Goal: Register for event/course

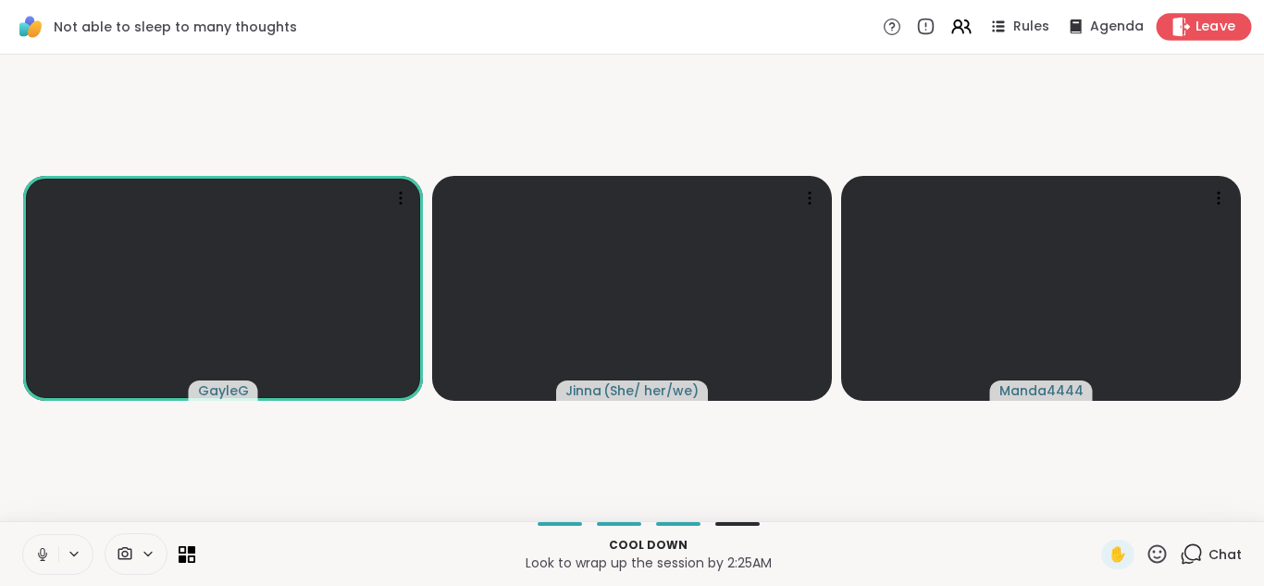
click at [1201, 18] on span "Leave" at bounding box center [1216, 27] width 41 height 19
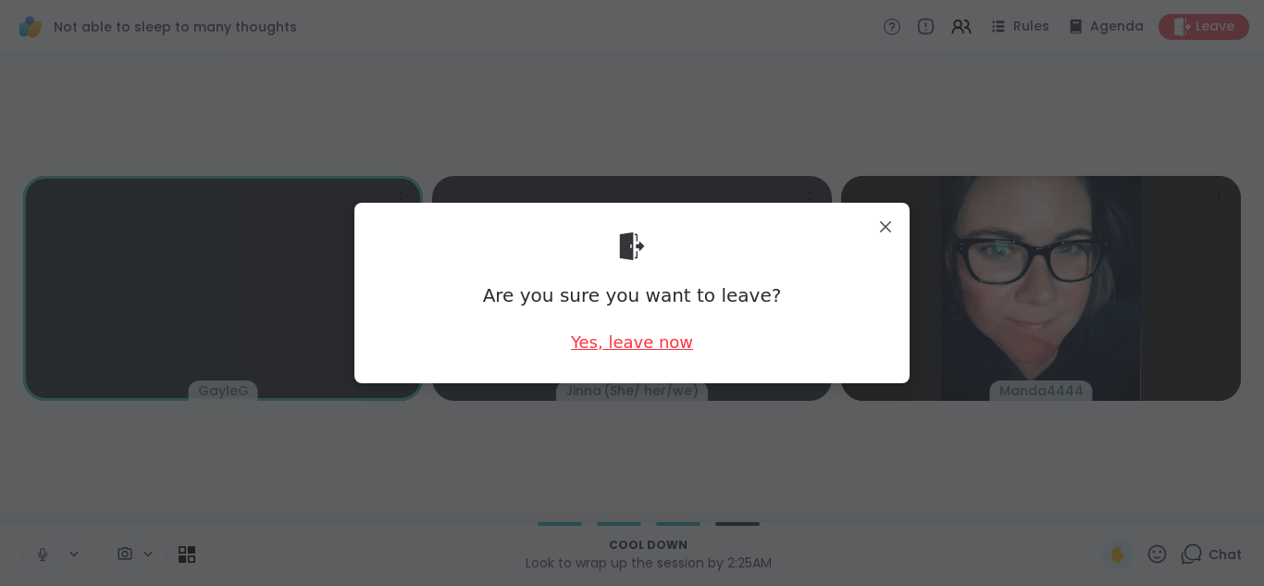
click at [637, 336] on div "Yes, leave now" at bounding box center [632, 341] width 122 height 23
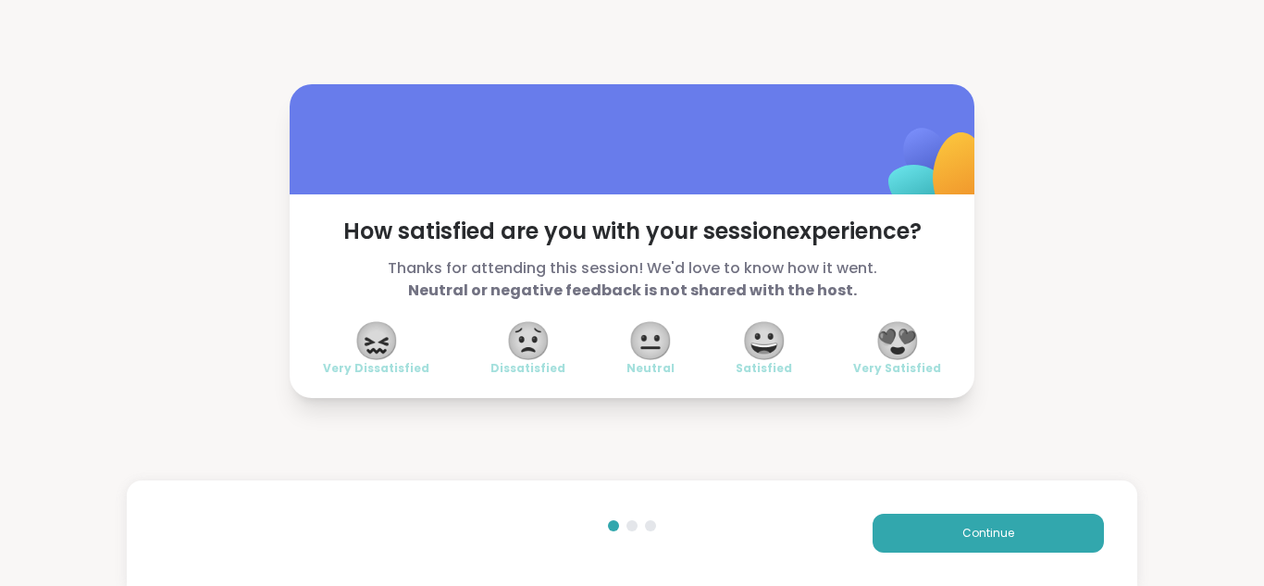
click at [758, 341] on span "😀" at bounding box center [764, 340] width 46 height 33
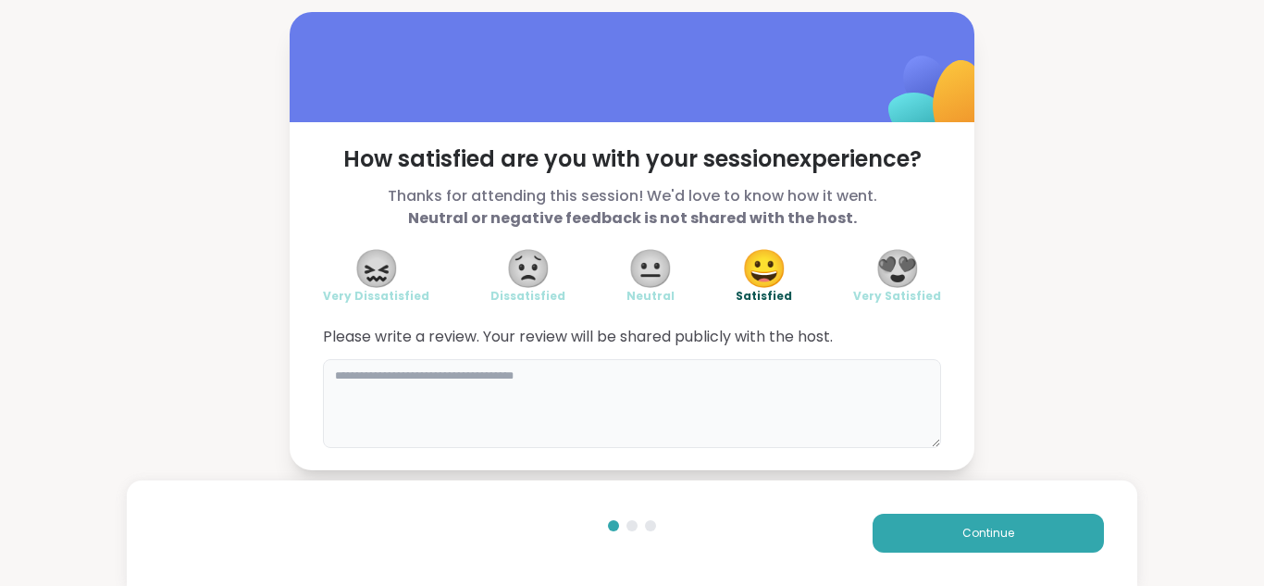
click at [329, 374] on textarea at bounding box center [632, 403] width 618 height 89
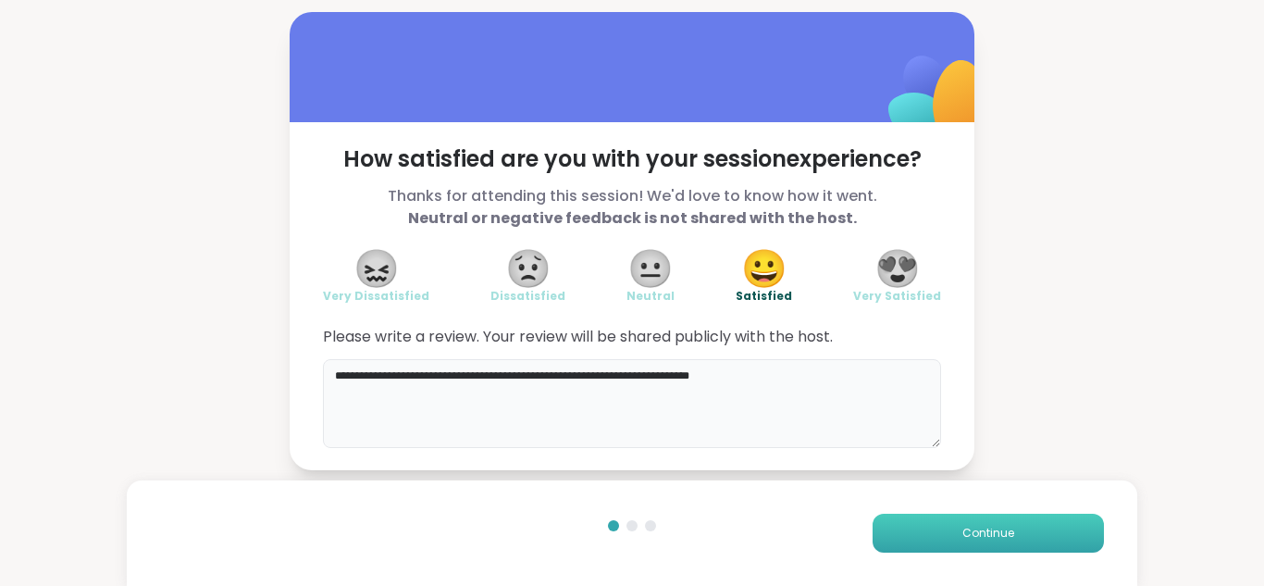
type textarea "**********"
click at [980, 527] on span "Continue" at bounding box center [988, 533] width 52 height 17
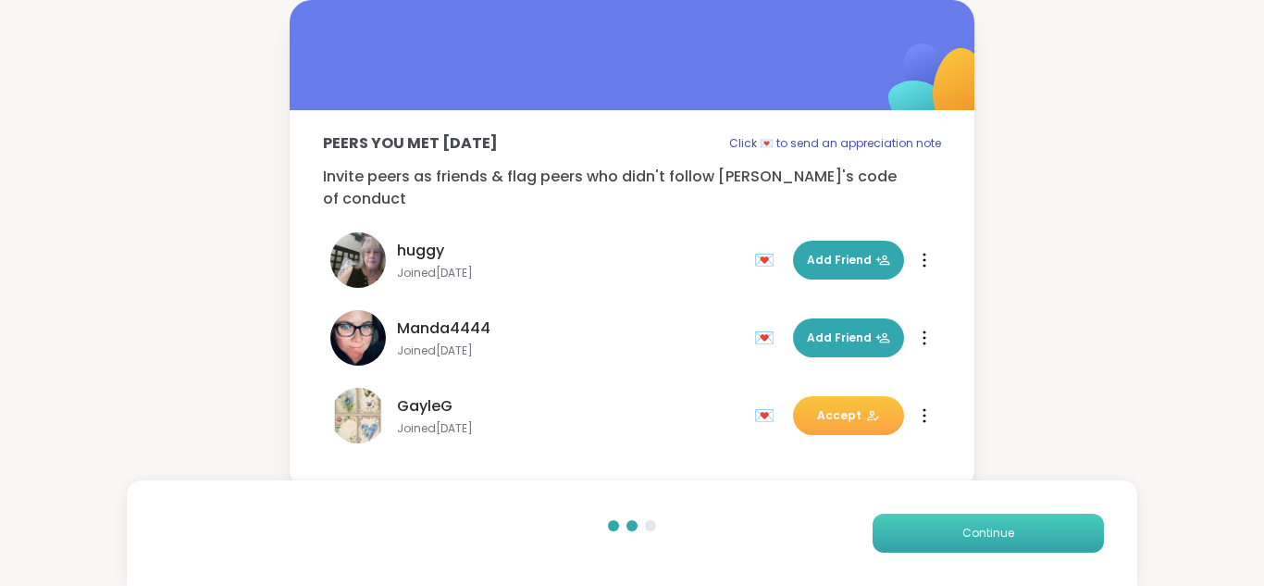
click at [980, 527] on span "Continue" at bounding box center [988, 533] width 52 height 17
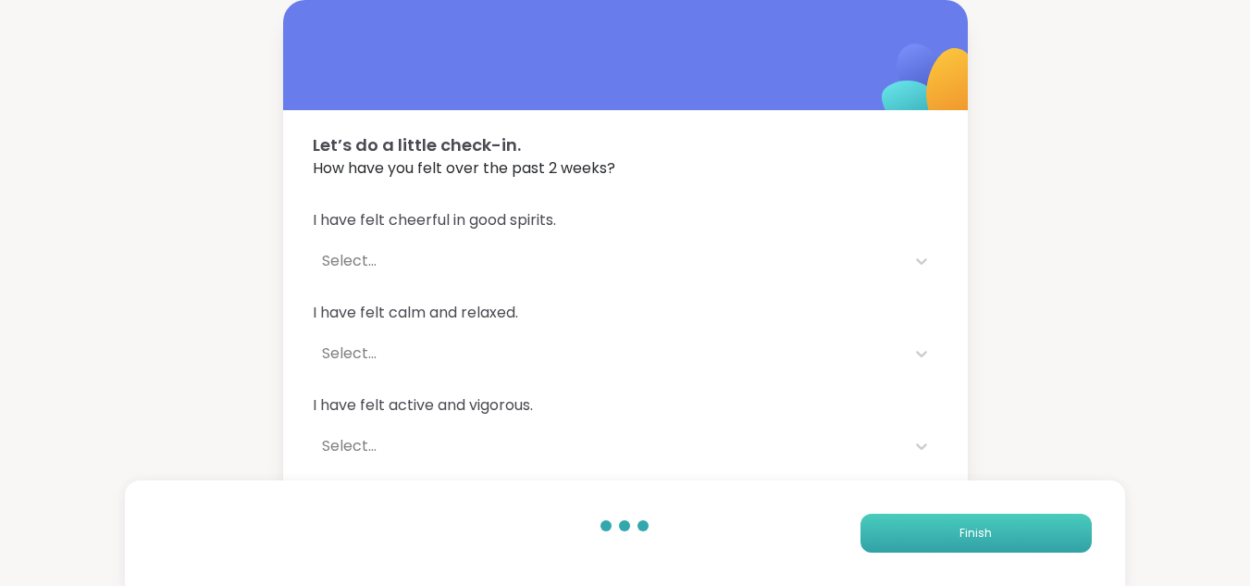
click at [980, 527] on span "Finish" at bounding box center [976, 533] width 32 height 17
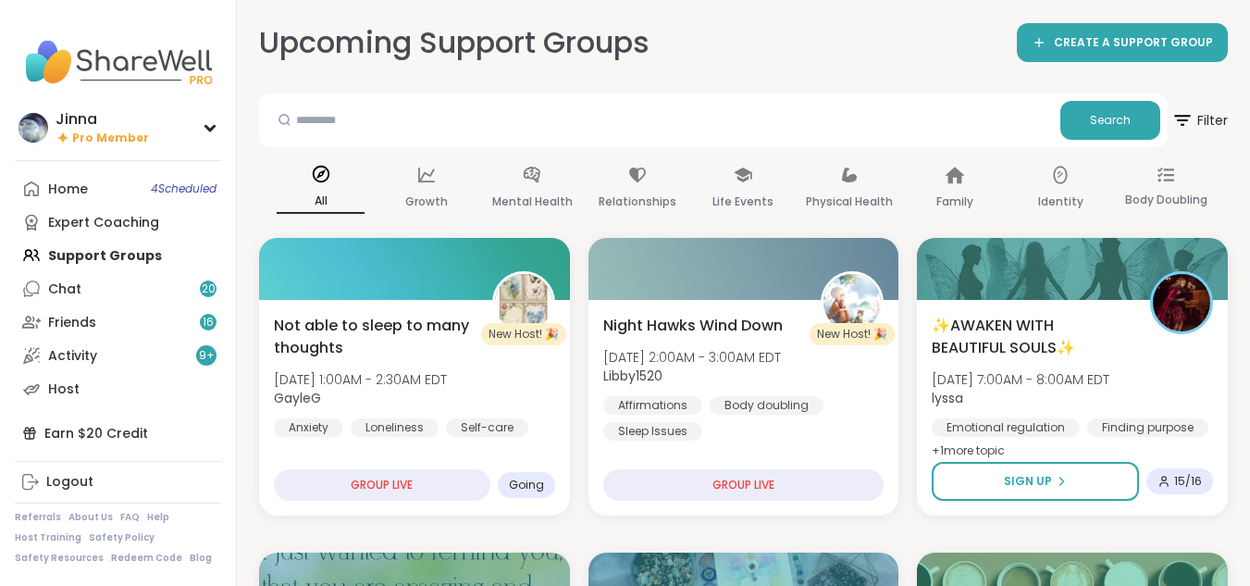
click at [86, 254] on div "Home 4 Scheduled Expert Coaching Support Groups Chat 20 Friends 16 Activity 9 +…" at bounding box center [118, 288] width 206 height 233
click at [131, 256] on div "Home 4 Scheduled Expert Coaching Support Groups Chat 20 Friends 16 Activity 9 +…" at bounding box center [118, 288] width 206 height 233
click at [68, 181] on div "Home 4 Scheduled" at bounding box center [68, 189] width 40 height 19
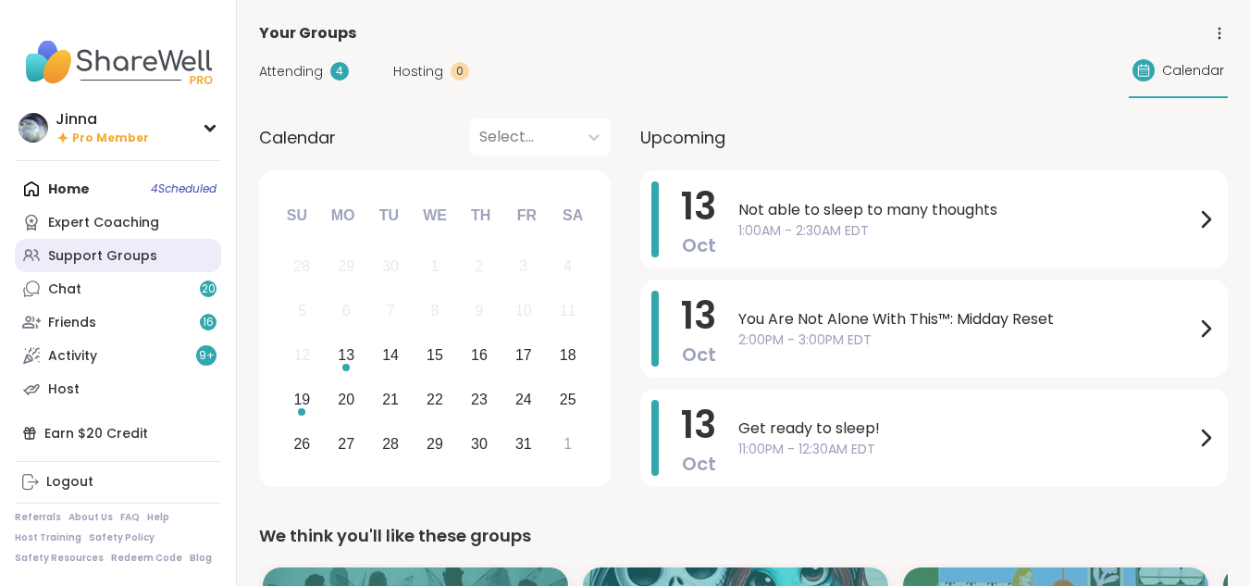
click at [93, 248] on div "Support Groups" at bounding box center [102, 256] width 109 height 19
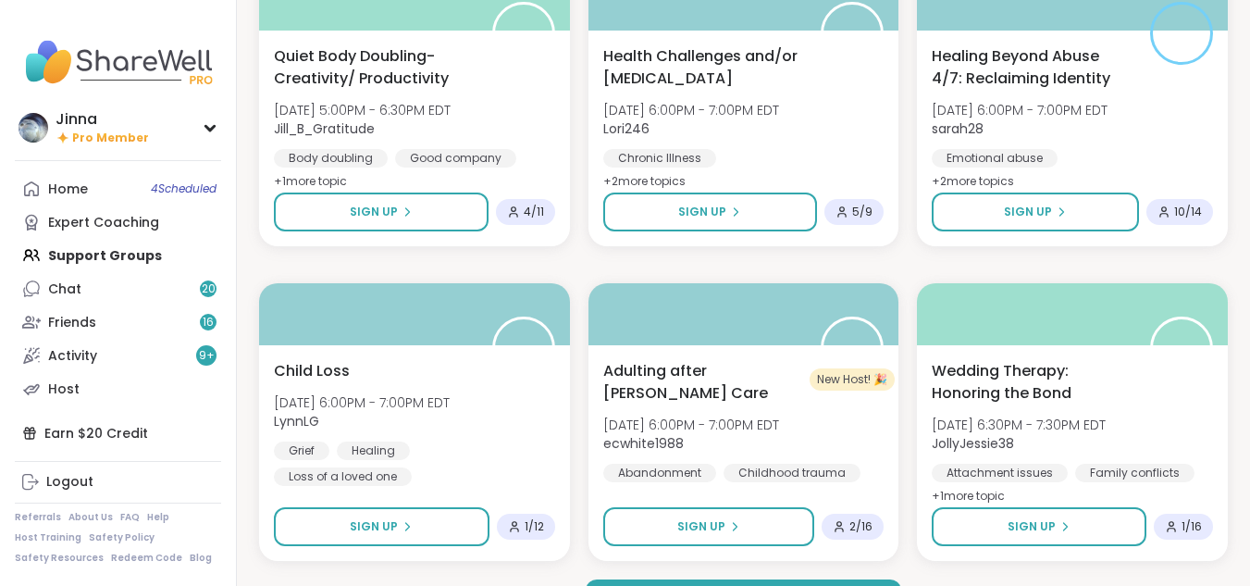
scroll to position [3442, 0]
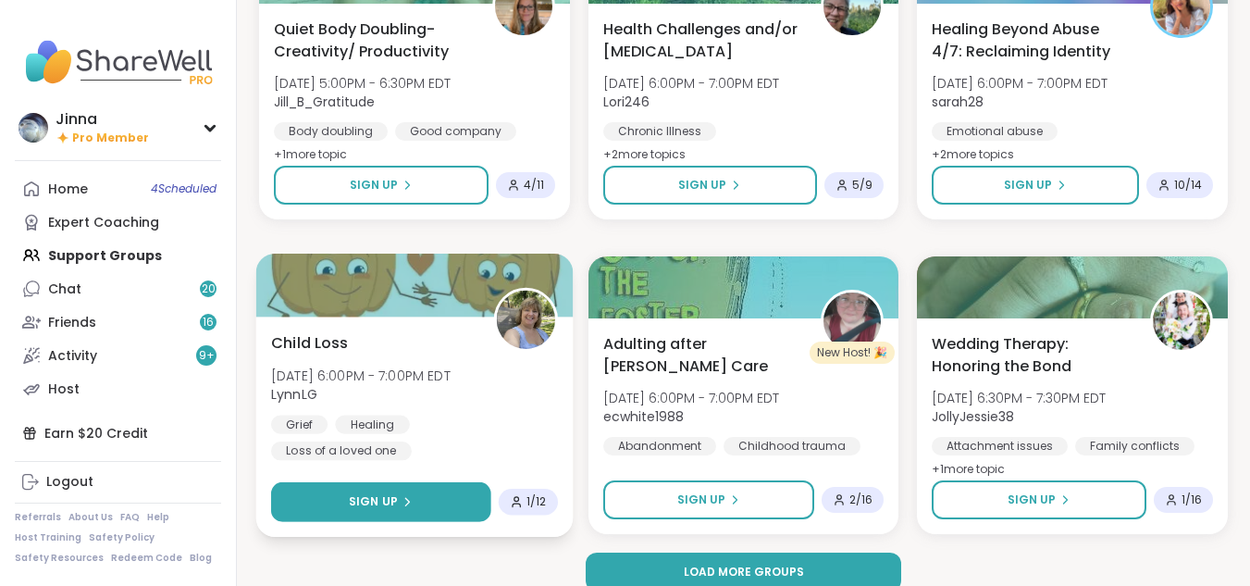
click at [428, 487] on button "Sign Up" at bounding box center [380, 502] width 219 height 40
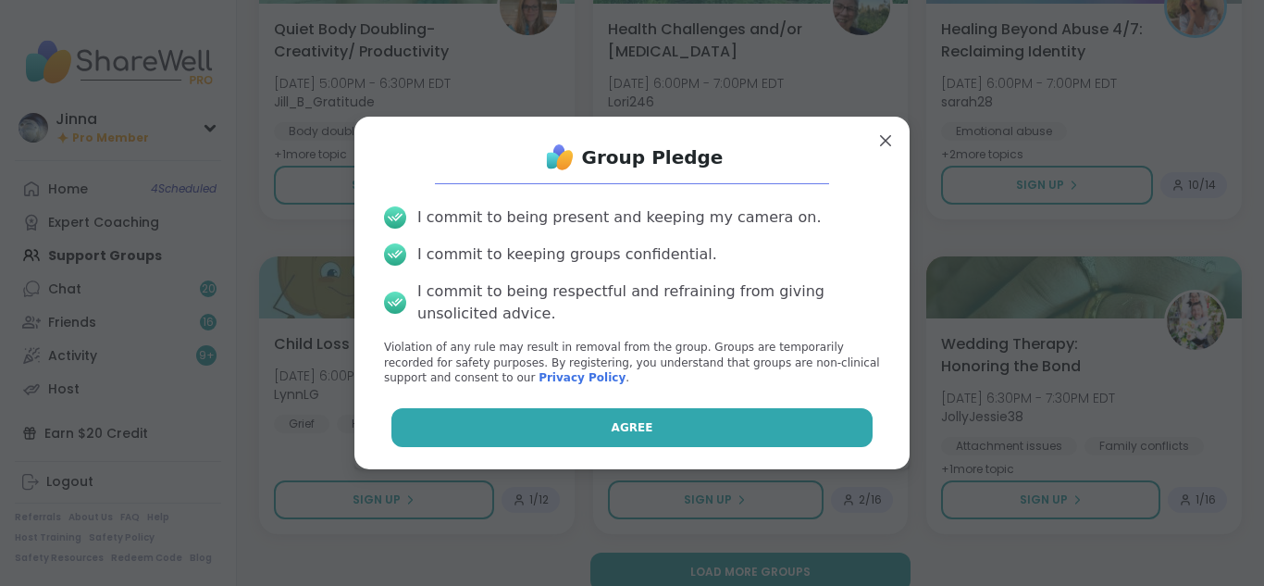
click at [614, 420] on span "Agree" at bounding box center [633, 427] width 42 height 17
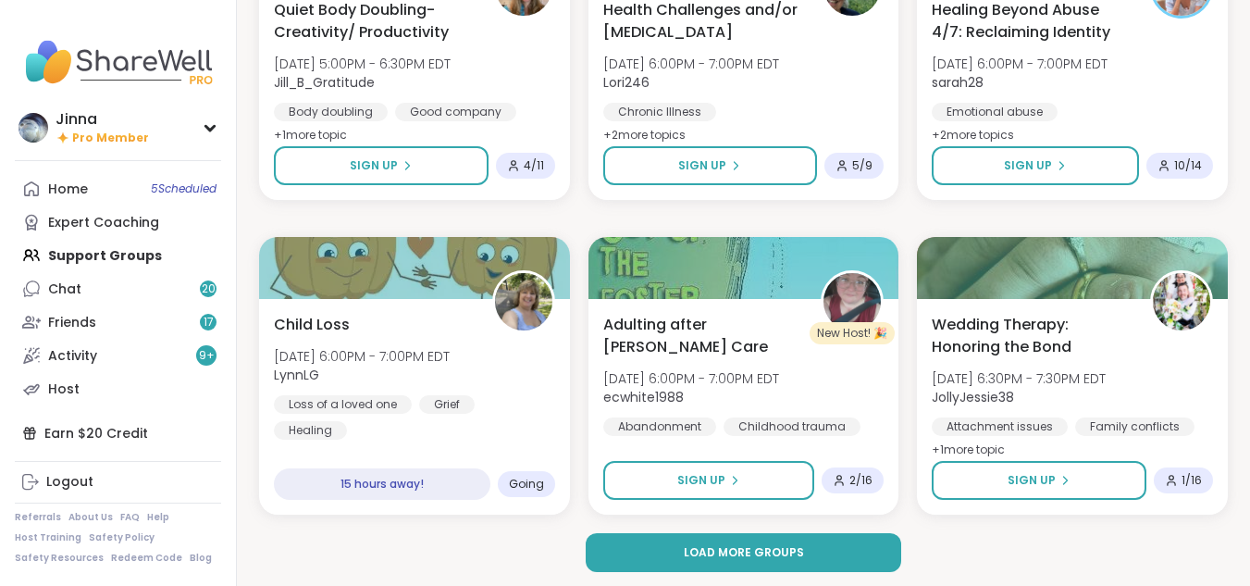
scroll to position [3467, 0]
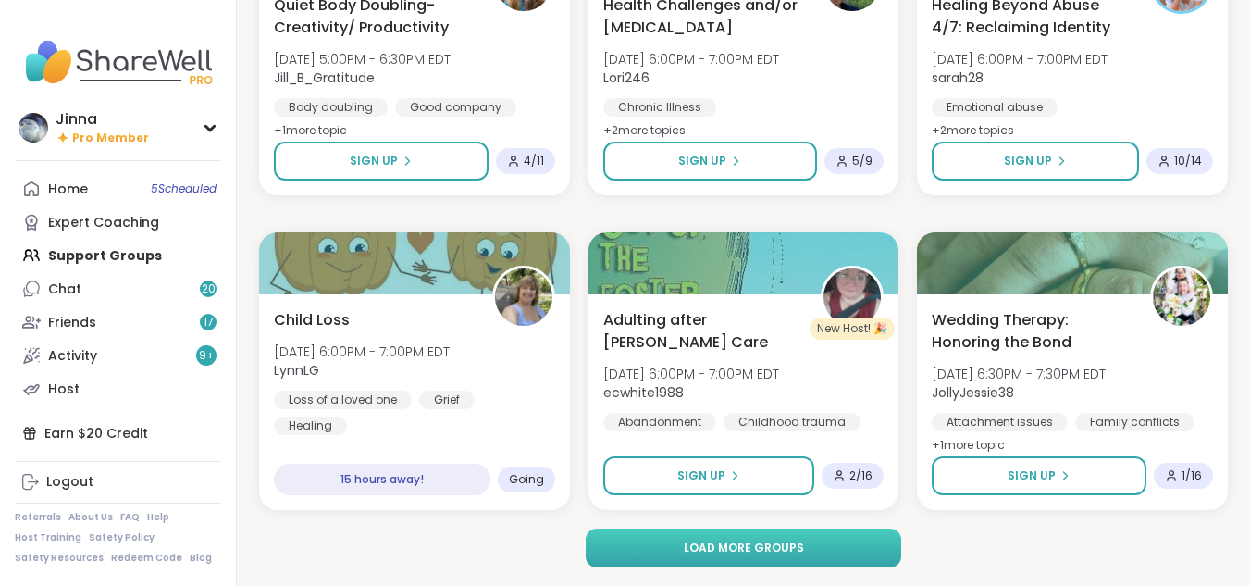
click at [792, 540] on span "Load more groups" at bounding box center [744, 548] width 120 height 17
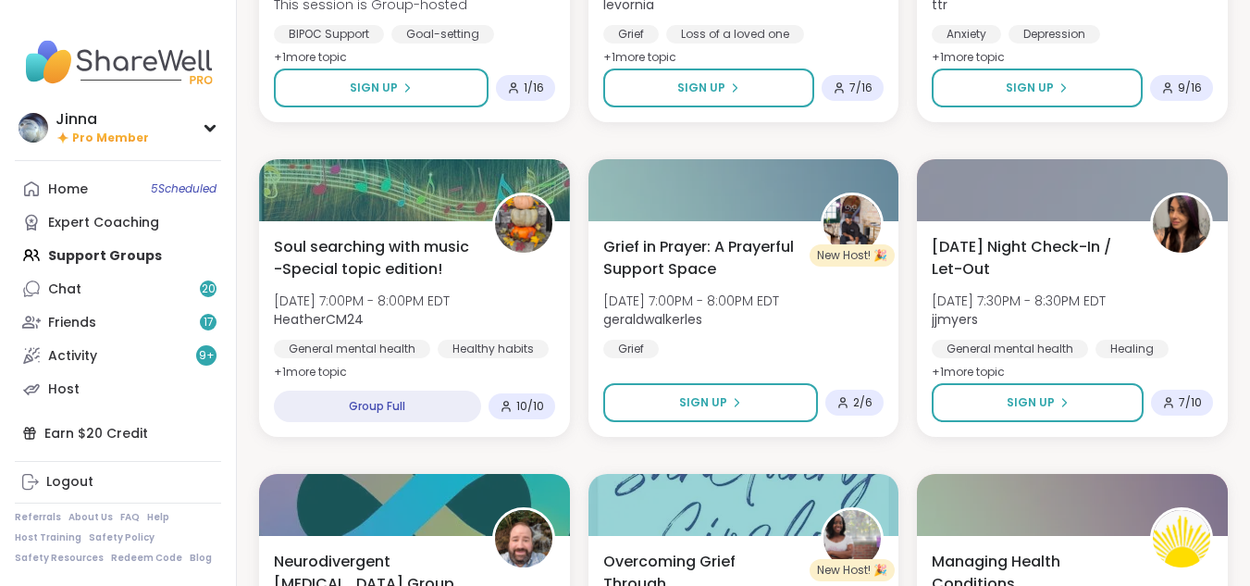
scroll to position [4170, 0]
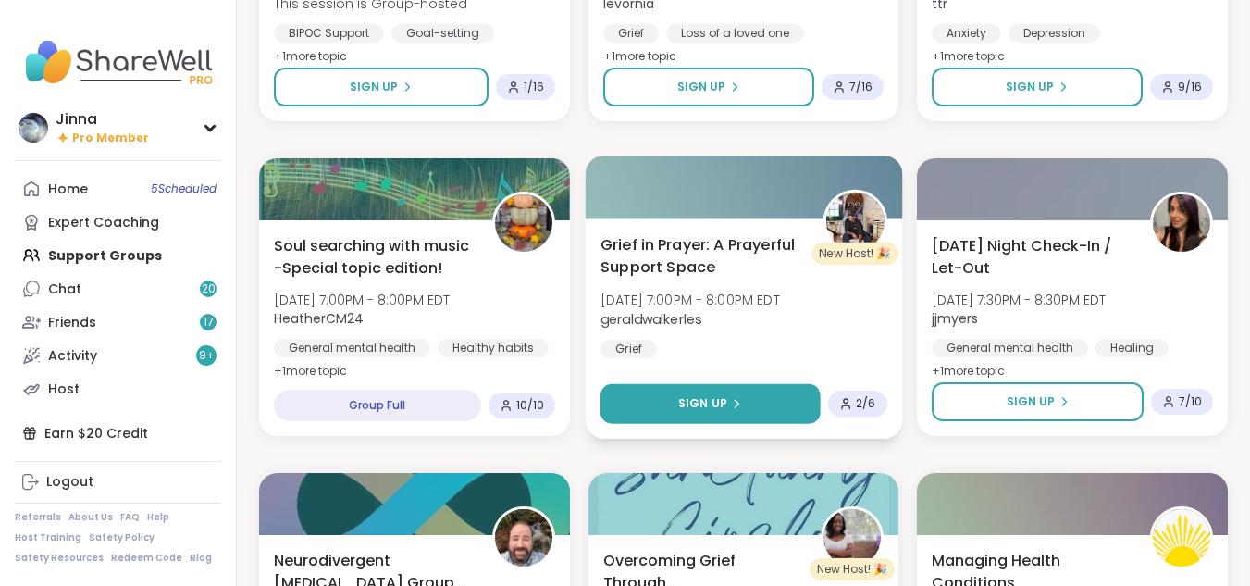
click at [731, 389] on button "Sign Up" at bounding box center [710, 404] width 219 height 40
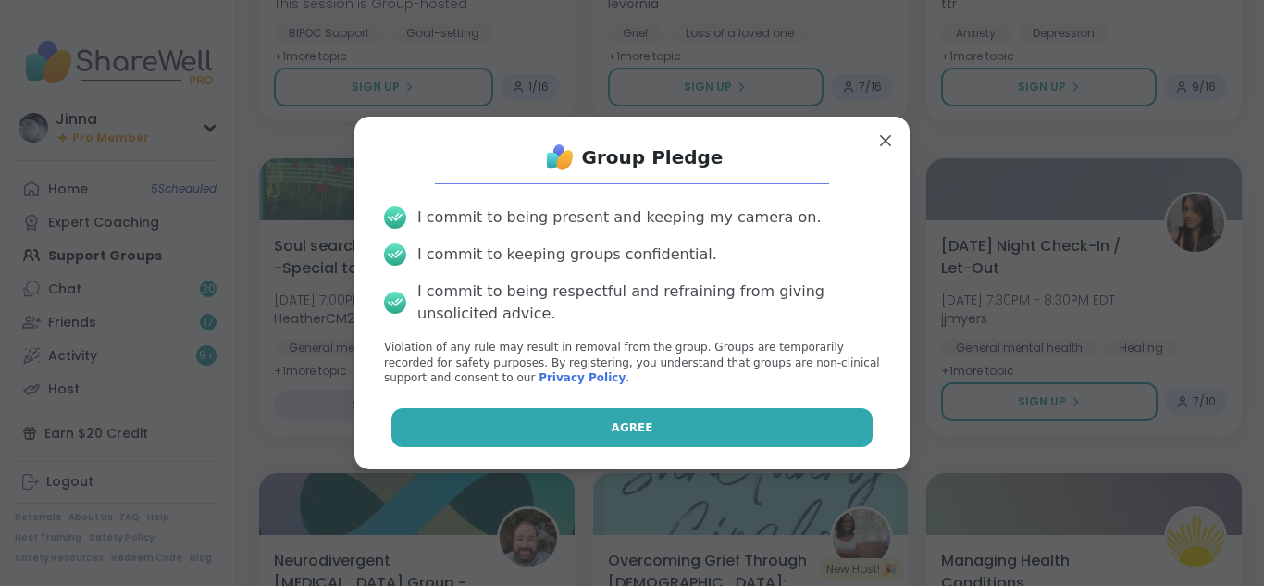
click at [675, 416] on button "Agree" at bounding box center [632, 427] width 482 height 39
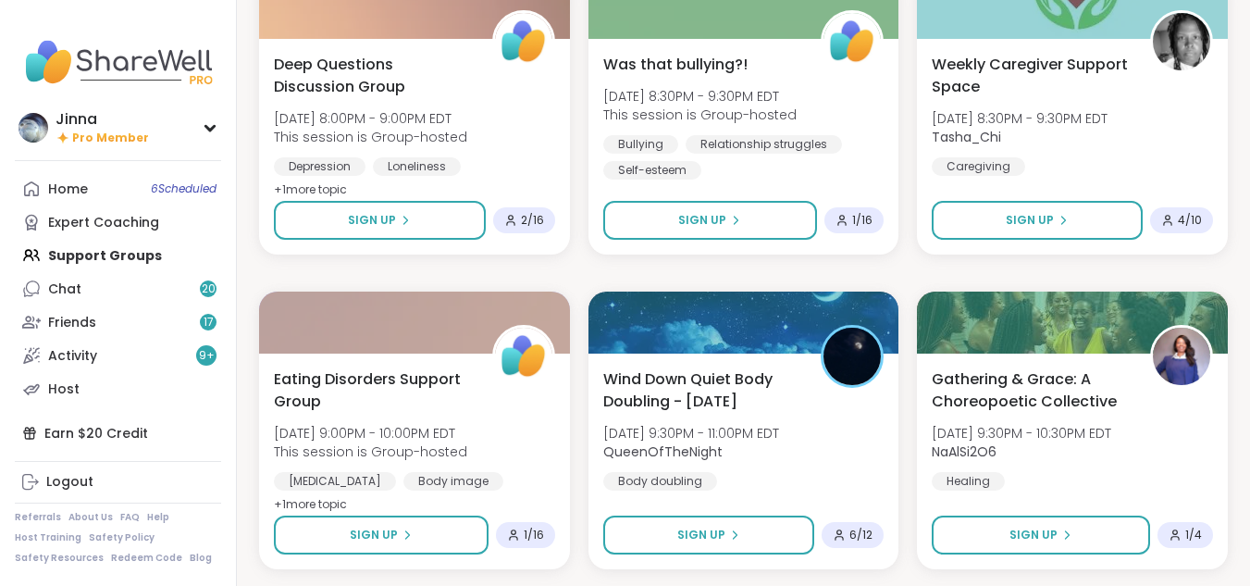
scroll to position [4959, 0]
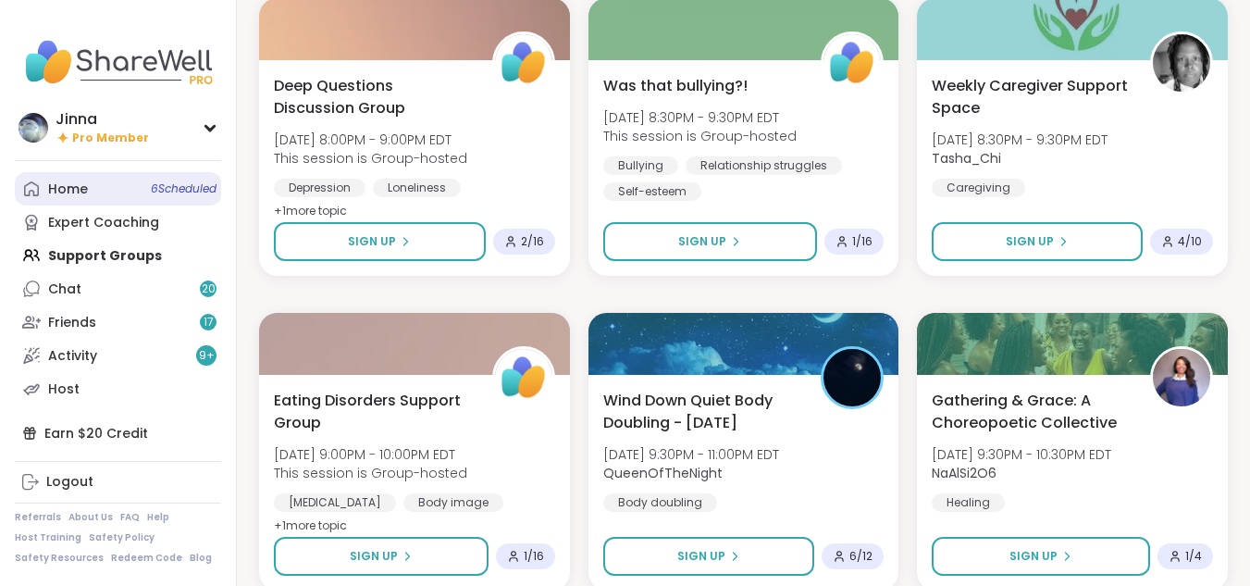
click at [68, 181] on div "Home 6 Scheduled" at bounding box center [68, 189] width 40 height 19
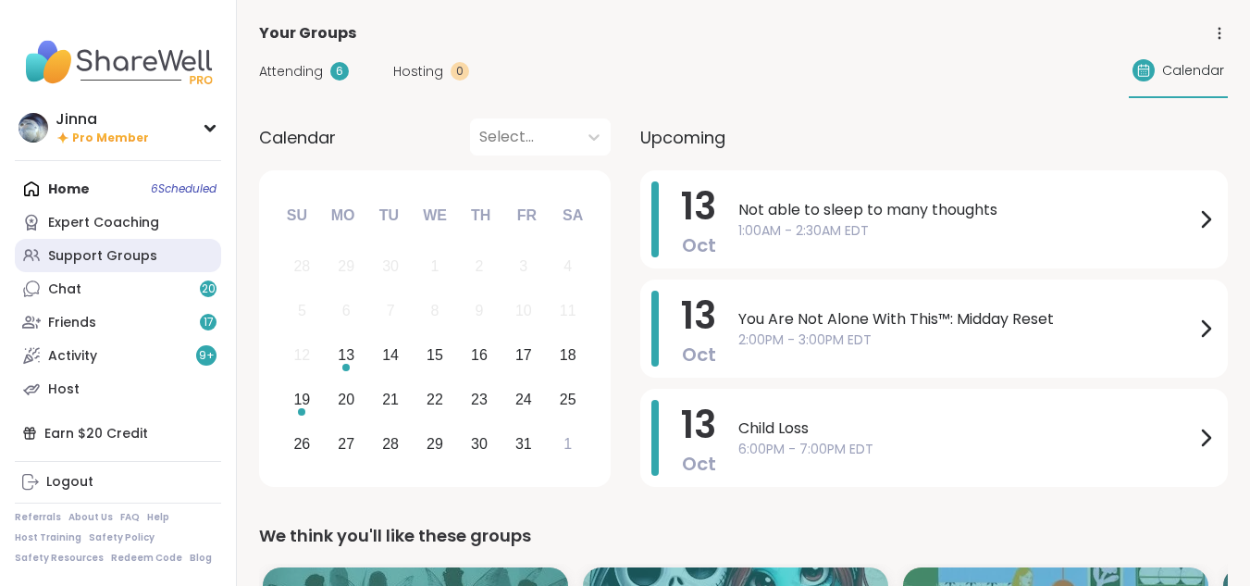
click at [87, 247] on div "Support Groups" at bounding box center [102, 256] width 109 height 19
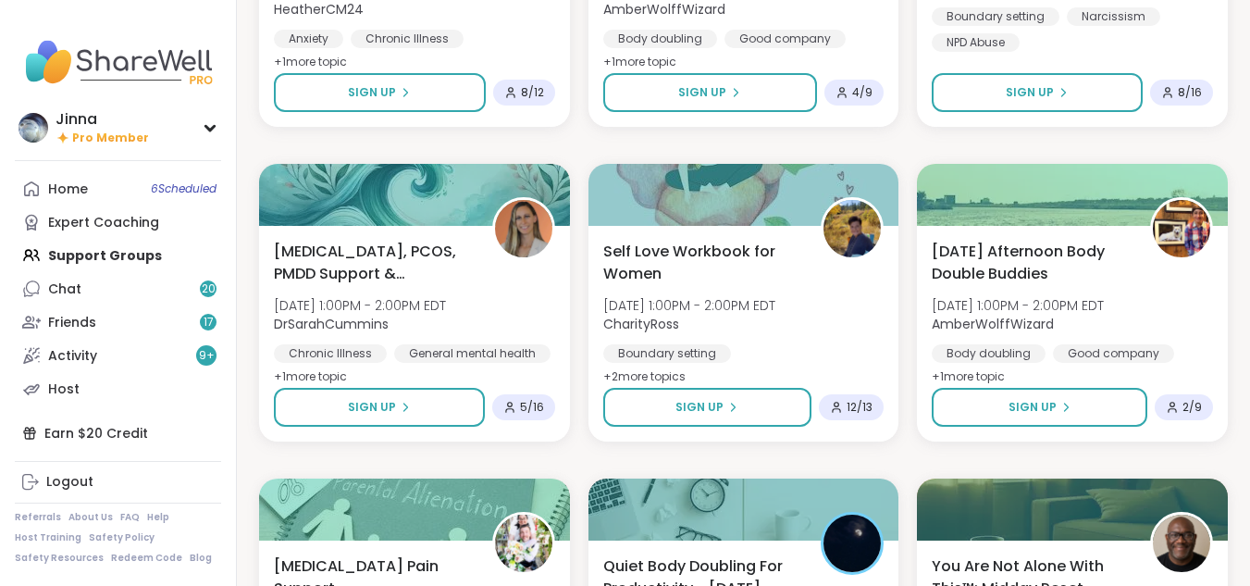
scroll to position [1666, 0]
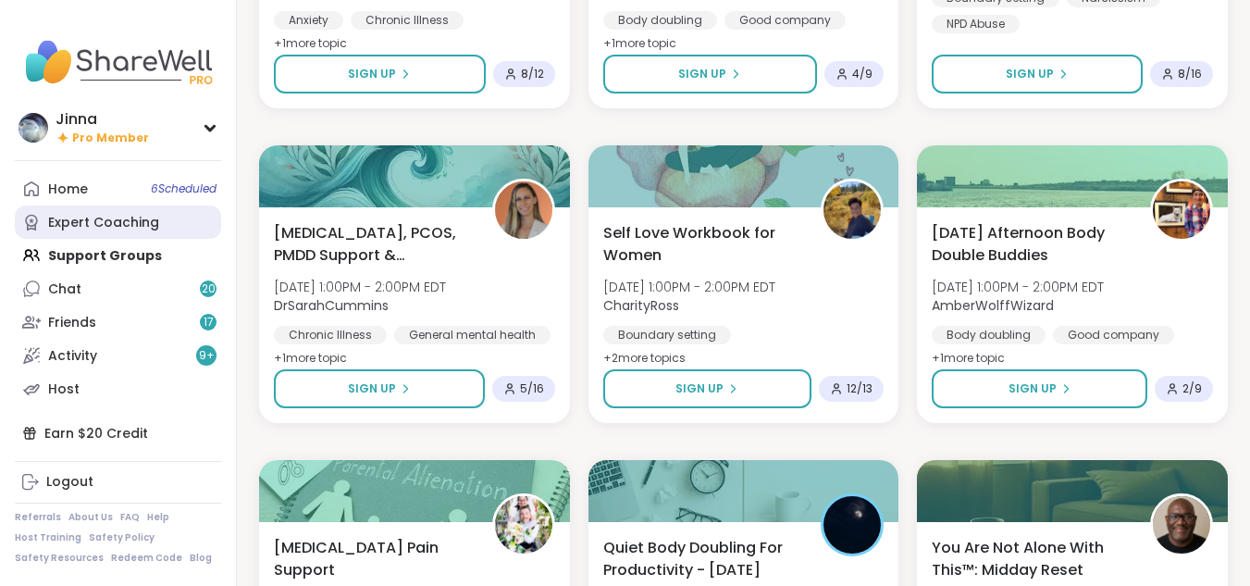
click at [123, 216] on div "Expert Coaching" at bounding box center [103, 223] width 111 height 19
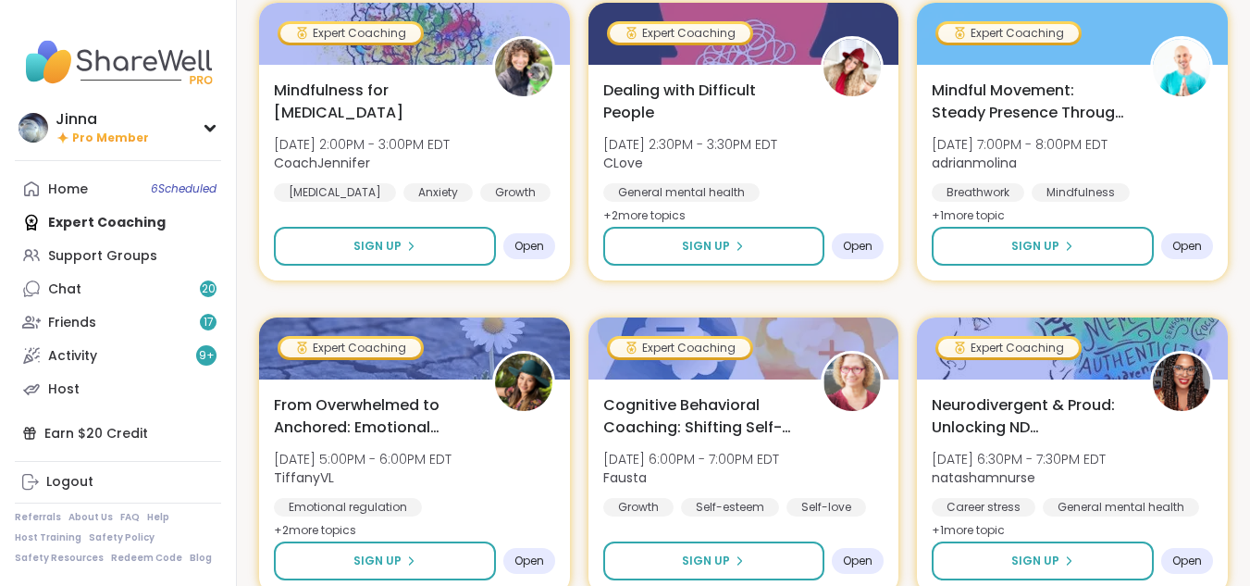
scroll to position [296, 0]
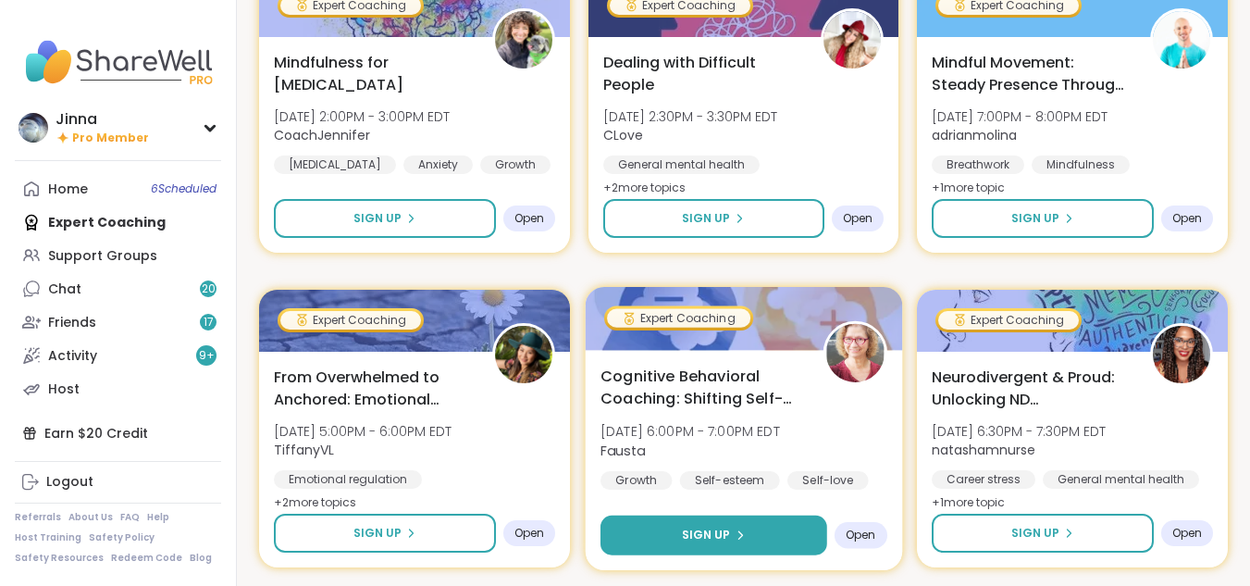
click at [741, 529] on icon at bounding box center [739, 534] width 11 height 11
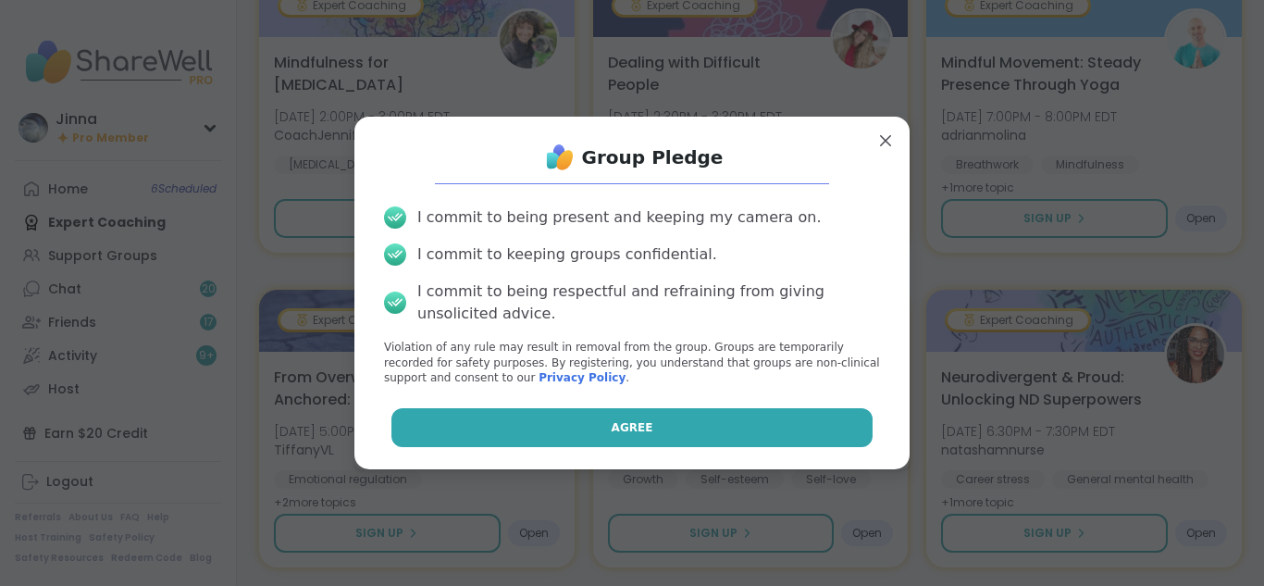
click at [675, 417] on button "Agree" at bounding box center [632, 427] width 482 height 39
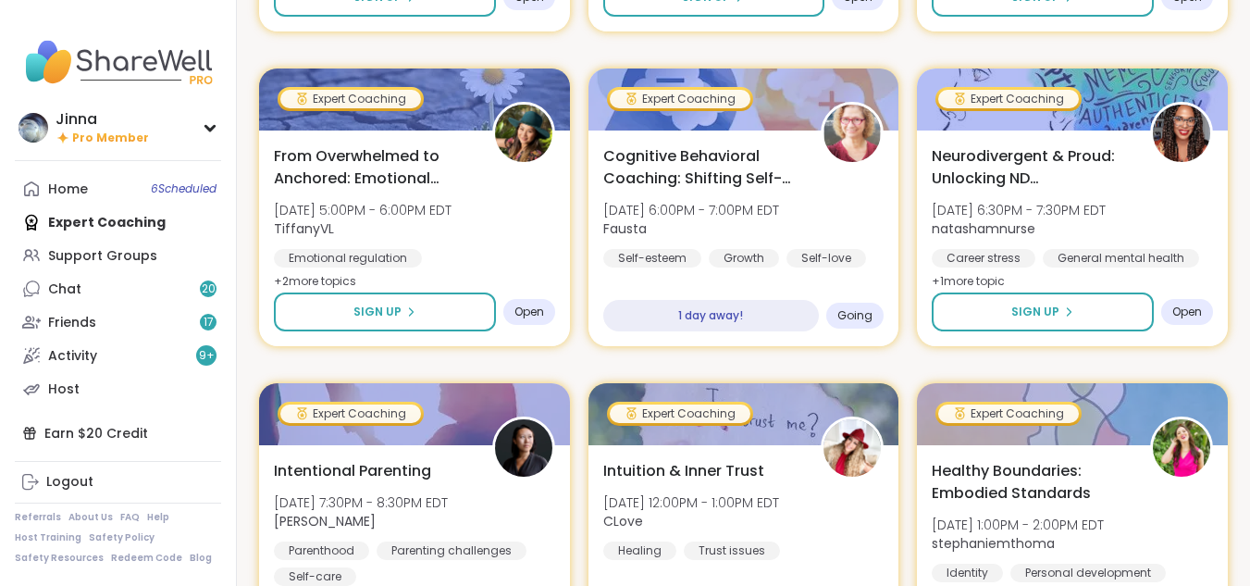
scroll to position [518, 0]
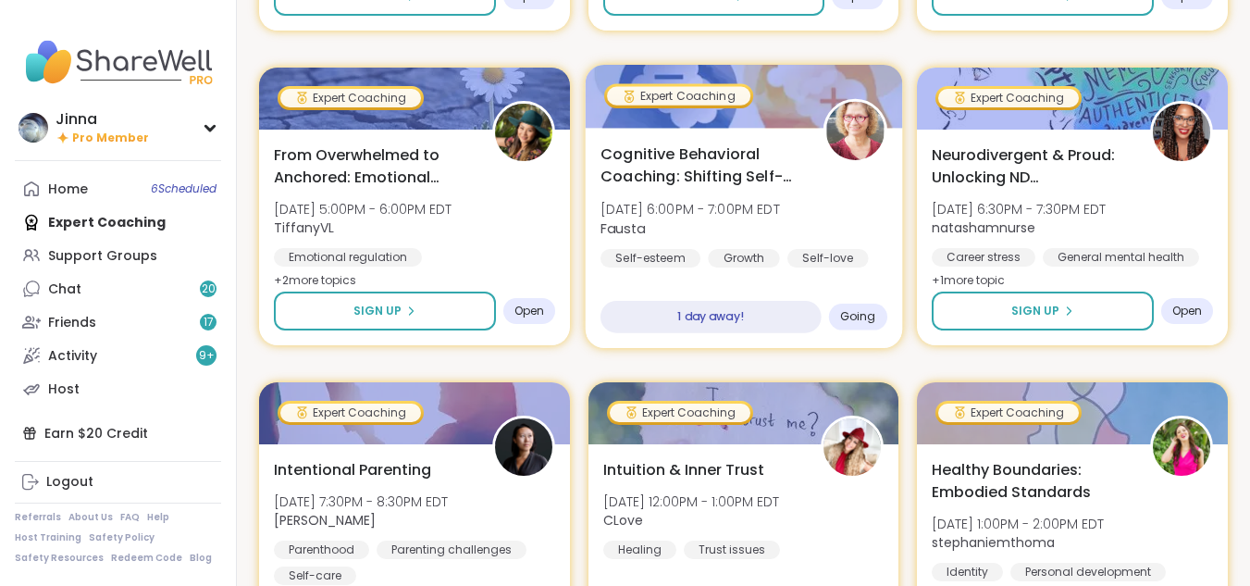
click at [715, 219] on span "Fausta" at bounding box center [691, 227] width 180 height 19
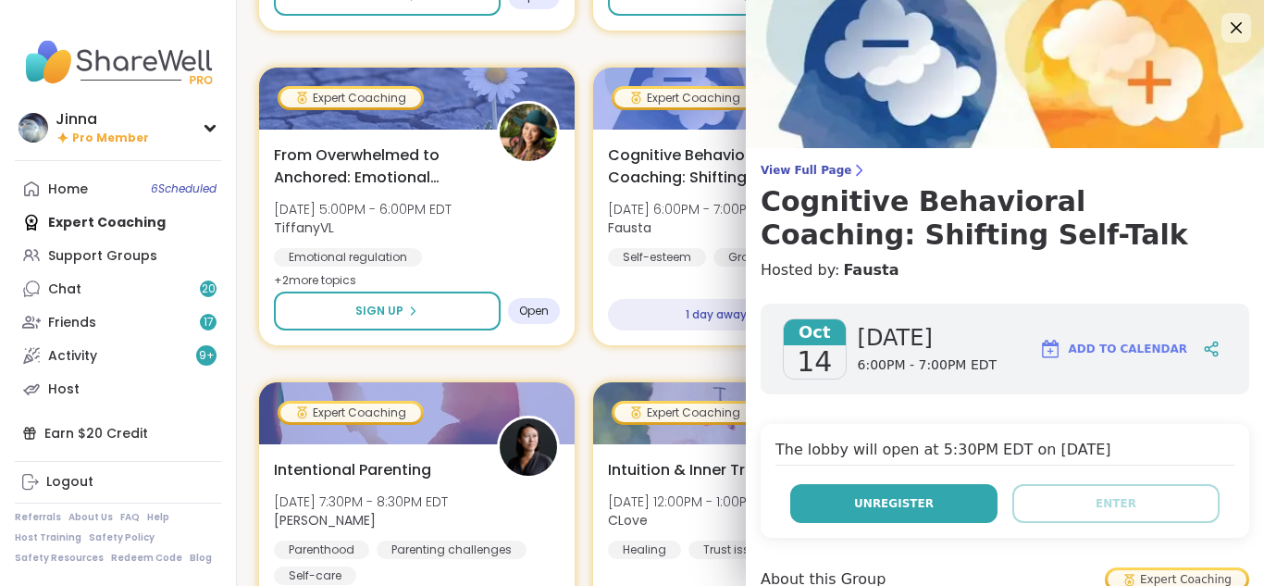
click at [877, 496] on span "Unregister" at bounding box center [894, 503] width 80 height 17
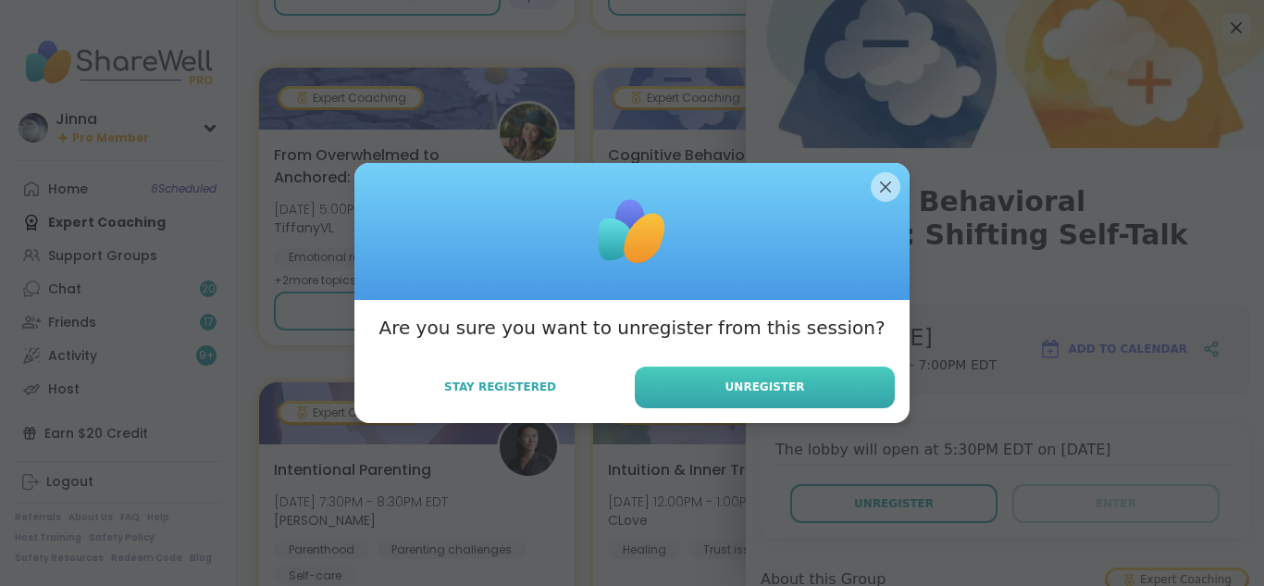
click at [756, 378] on span "Unregister" at bounding box center [766, 386] width 80 height 17
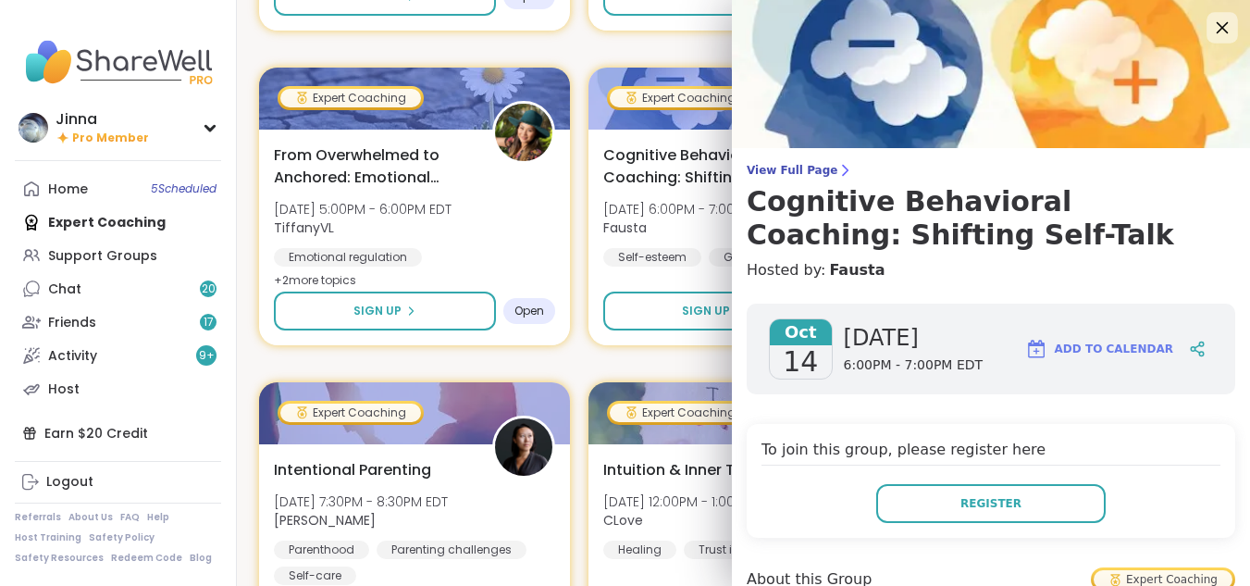
click at [1210, 20] on icon at bounding box center [1221, 27] width 23 height 23
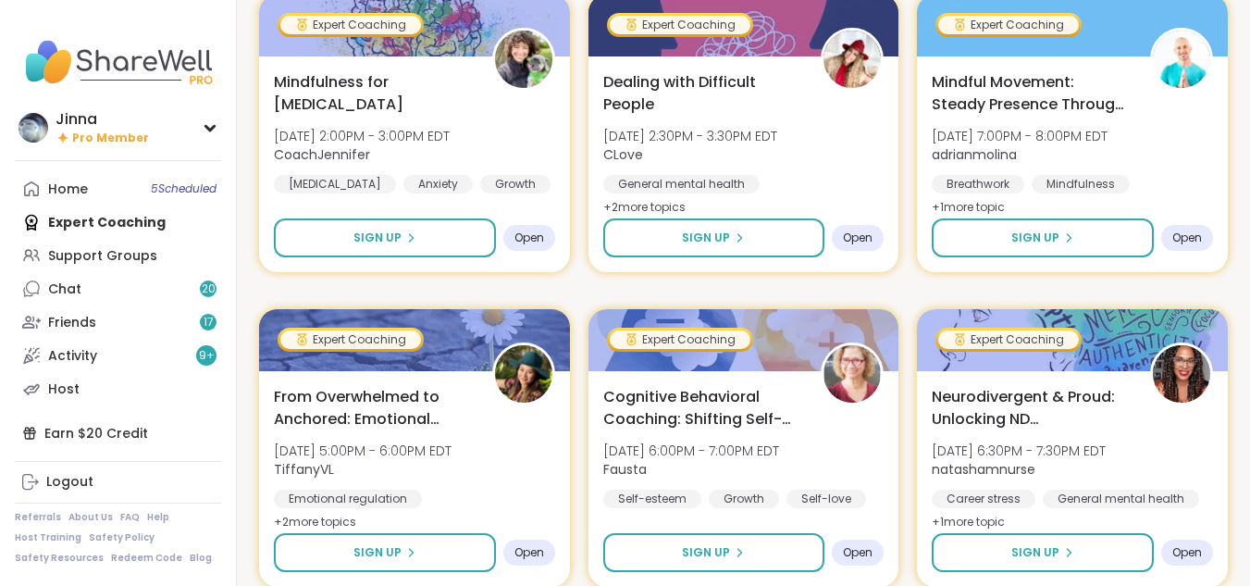
scroll to position [259, 0]
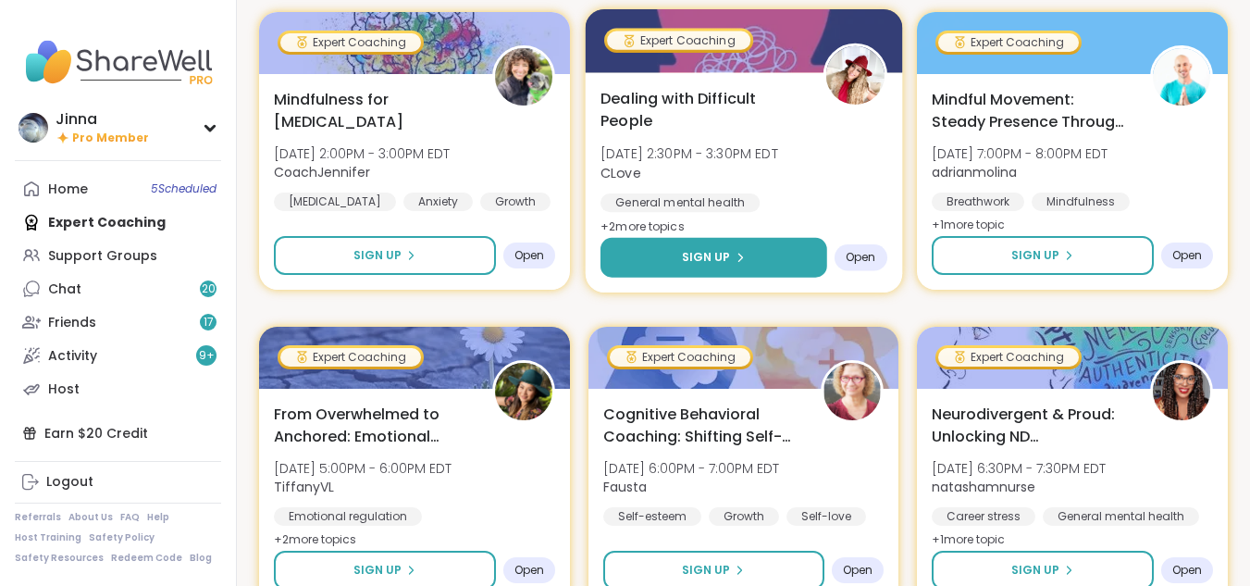
click at [738, 248] on button "Sign Up" at bounding box center [714, 258] width 226 height 40
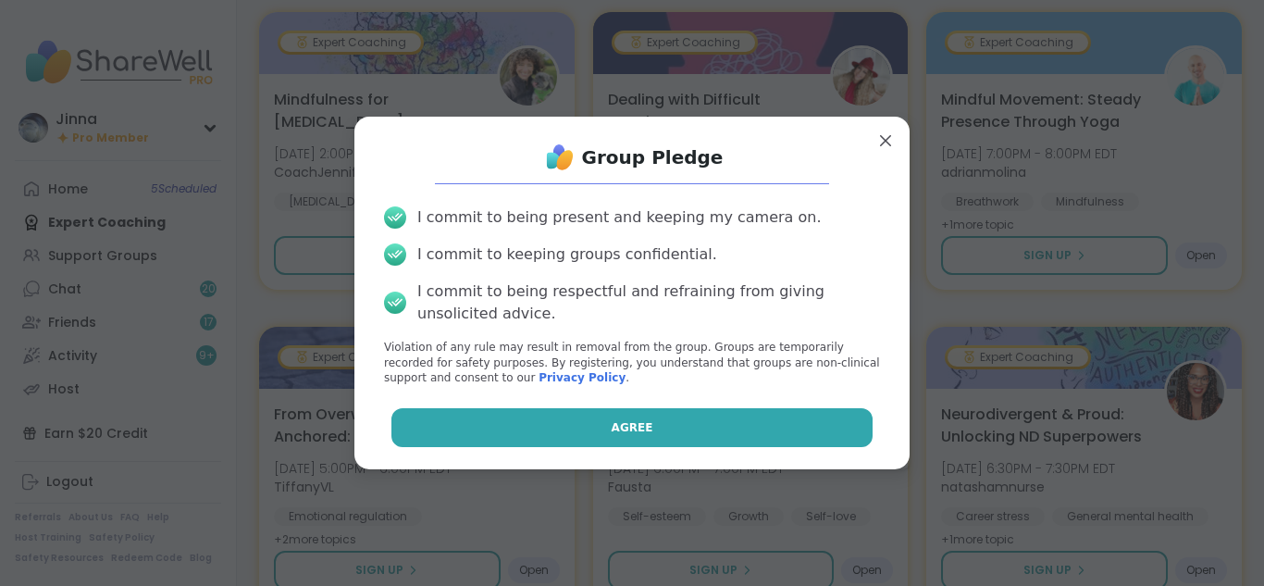
click at [677, 418] on button "Agree" at bounding box center [632, 427] width 482 height 39
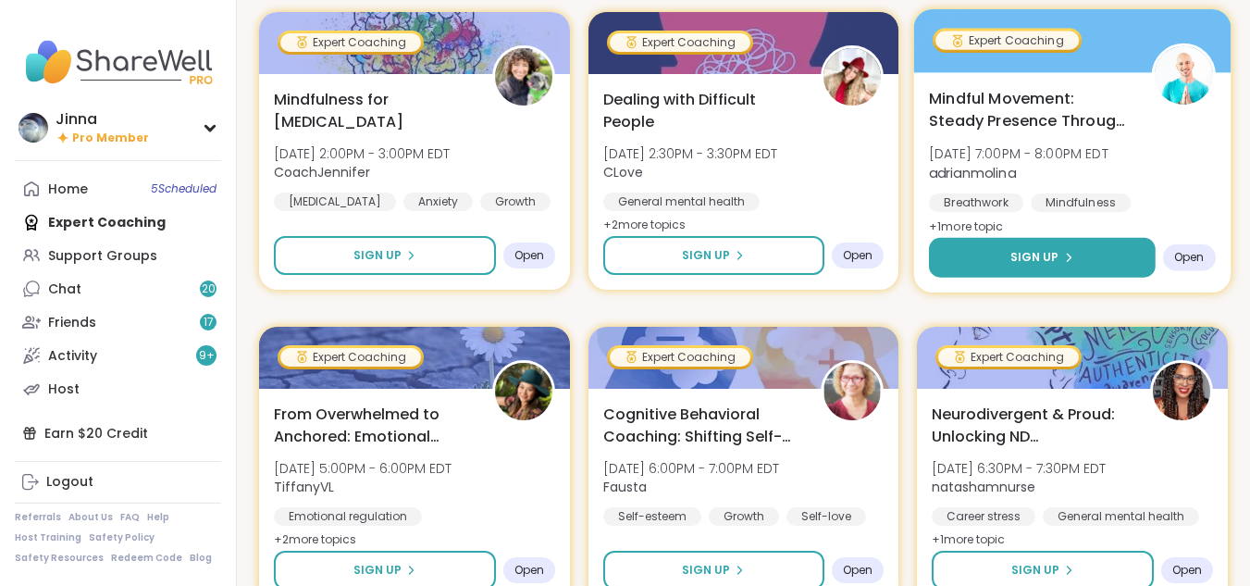
click at [1048, 250] on span "Sign Up" at bounding box center [1035, 257] width 49 height 17
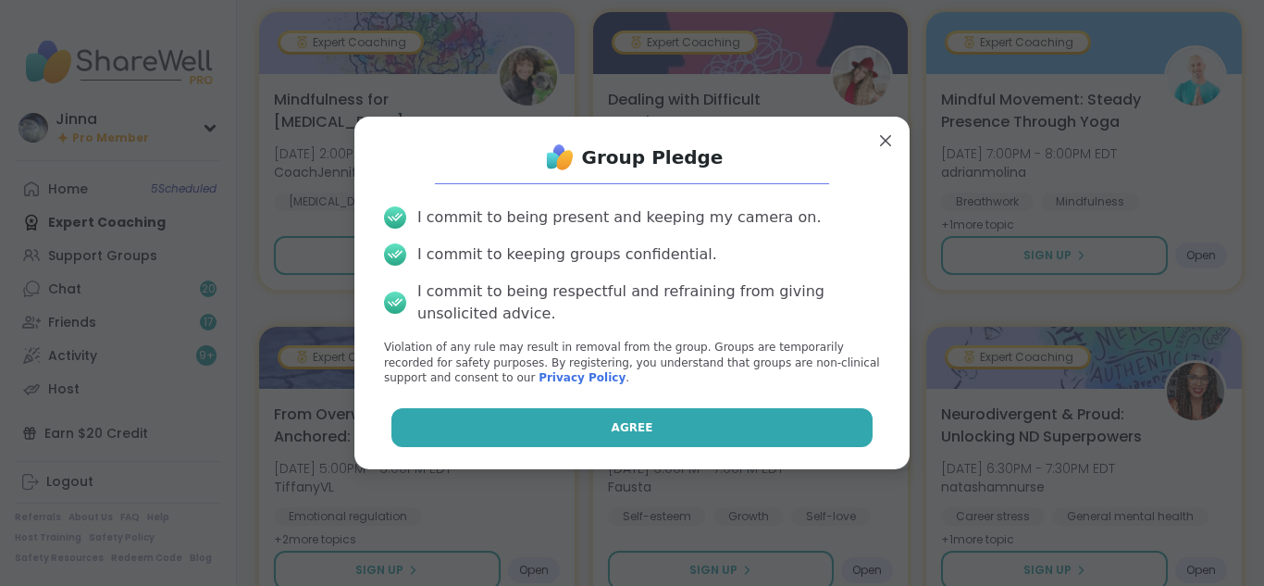
click at [732, 424] on button "Agree" at bounding box center [632, 427] width 482 height 39
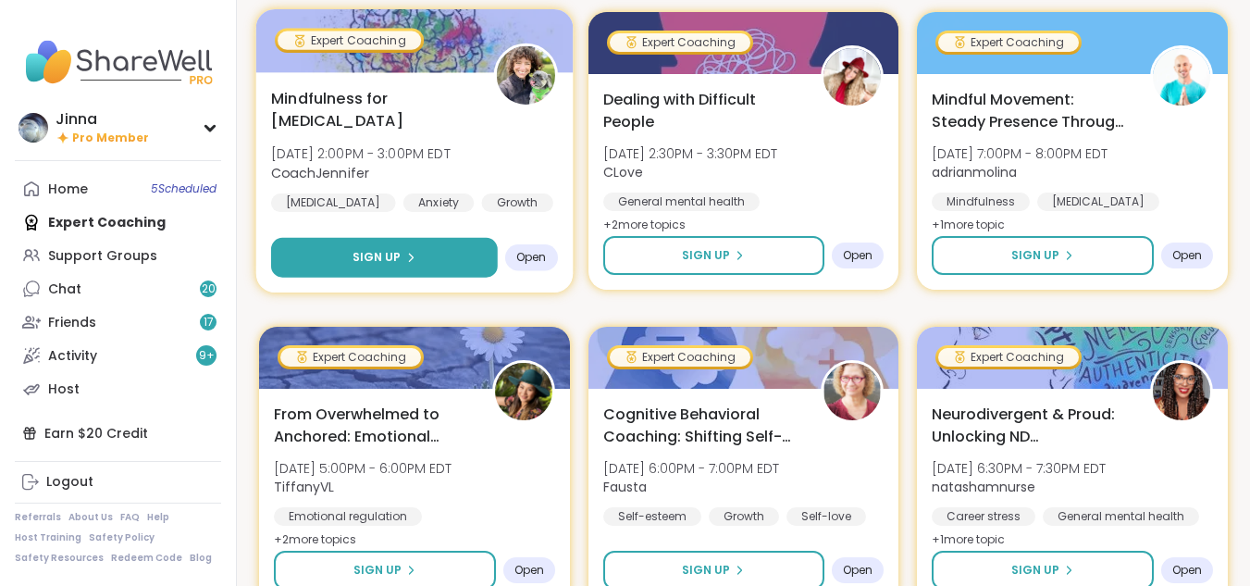
click at [397, 245] on button "Sign Up" at bounding box center [384, 258] width 226 height 40
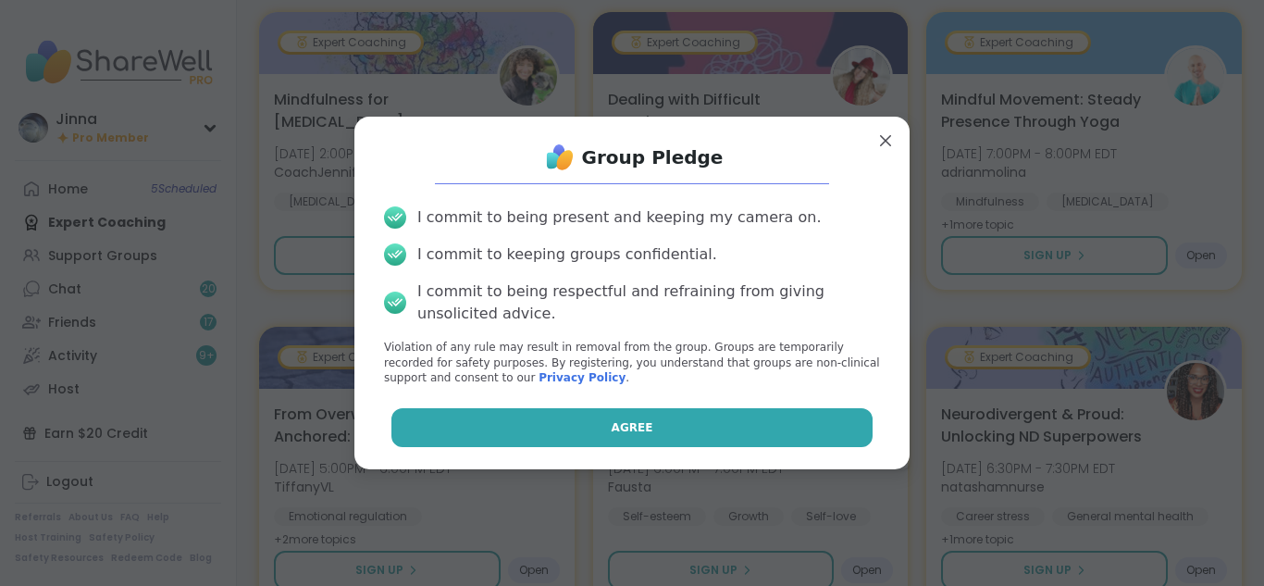
click at [620, 419] on span "Agree" at bounding box center [633, 427] width 42 height 17
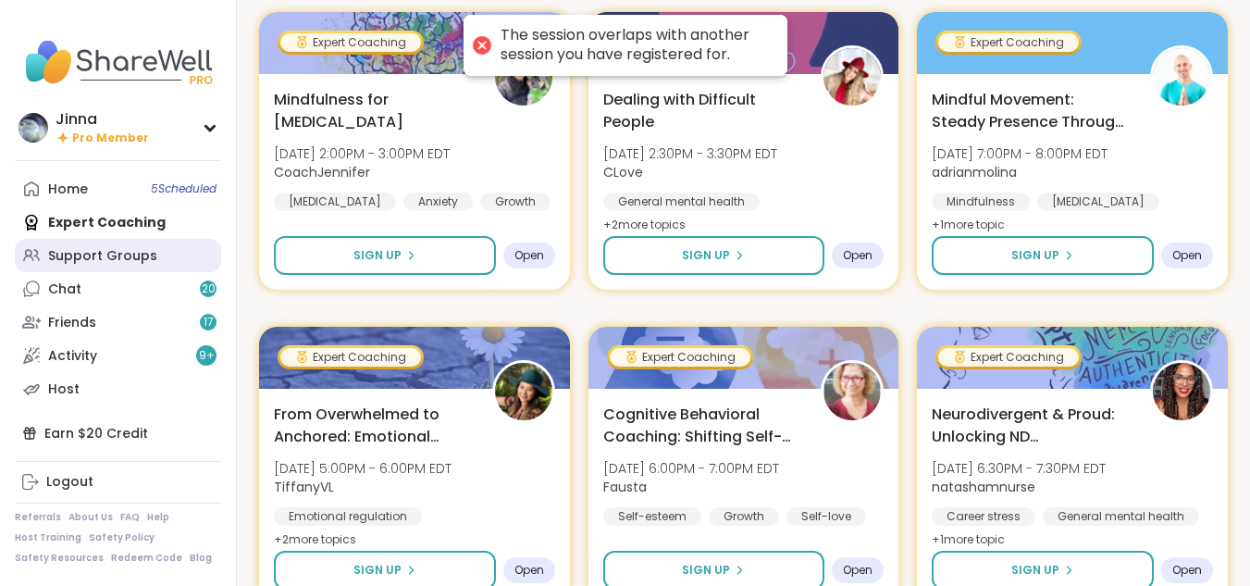
click at [137, 250] on div "Support Groups" at bounding box center [102, 256] width 109 height 19
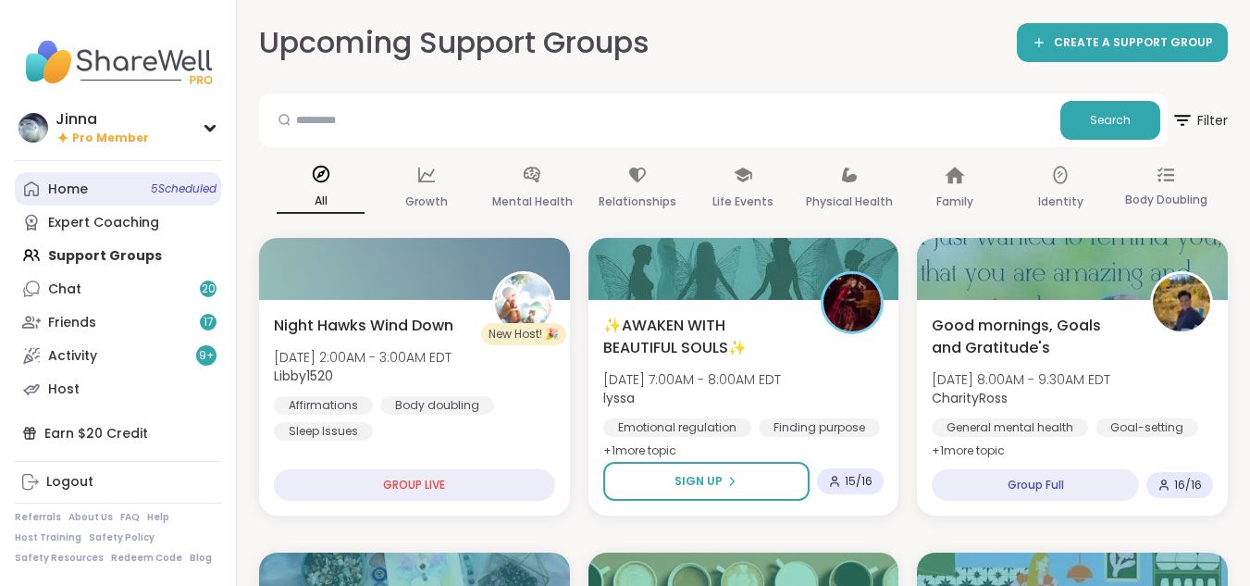
click at [64, 182] on div "Home 5 Scheduled" at bounding box center [68, 189] width 40 height 19
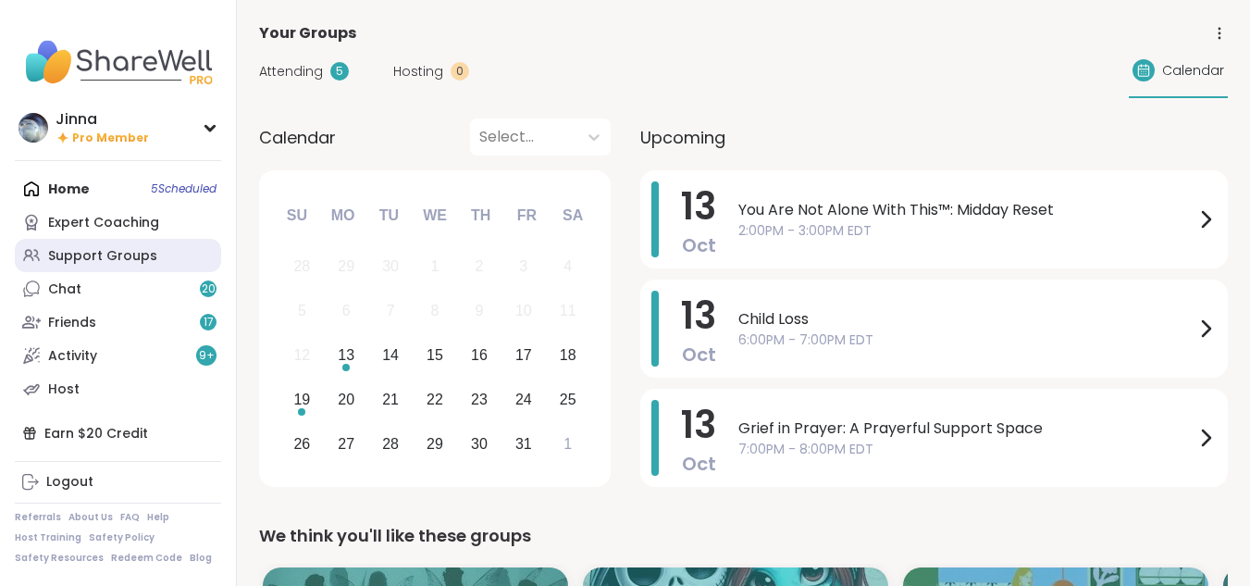
click at [99, 248] on div "Support Groups" at bounding box center [102, 256] width 109 height 19
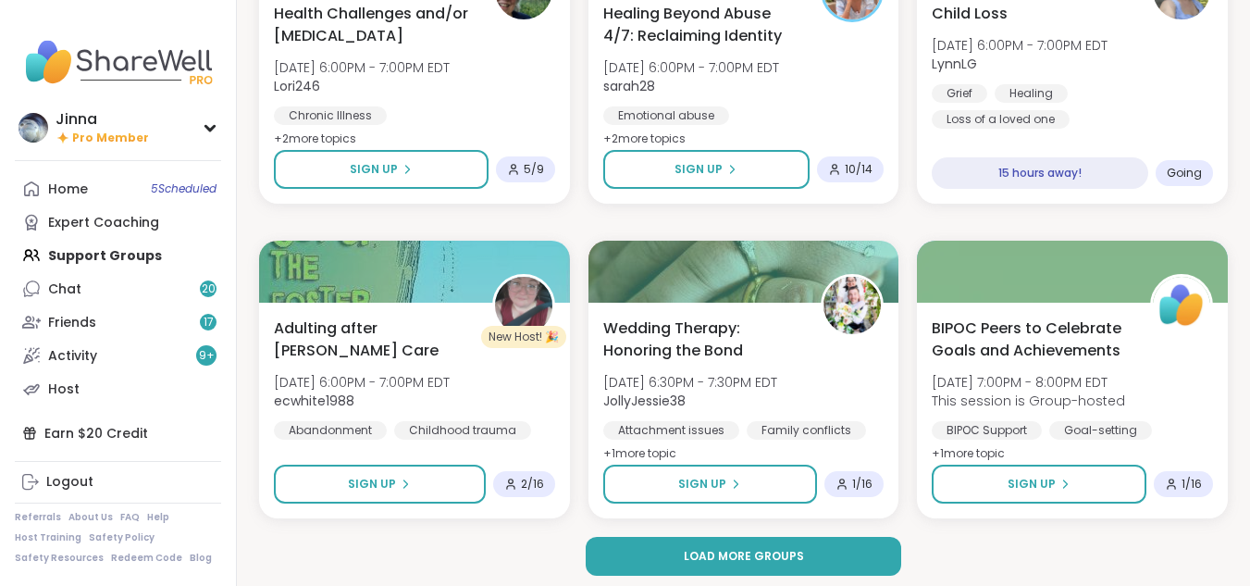
scroll to position [3467, 0]
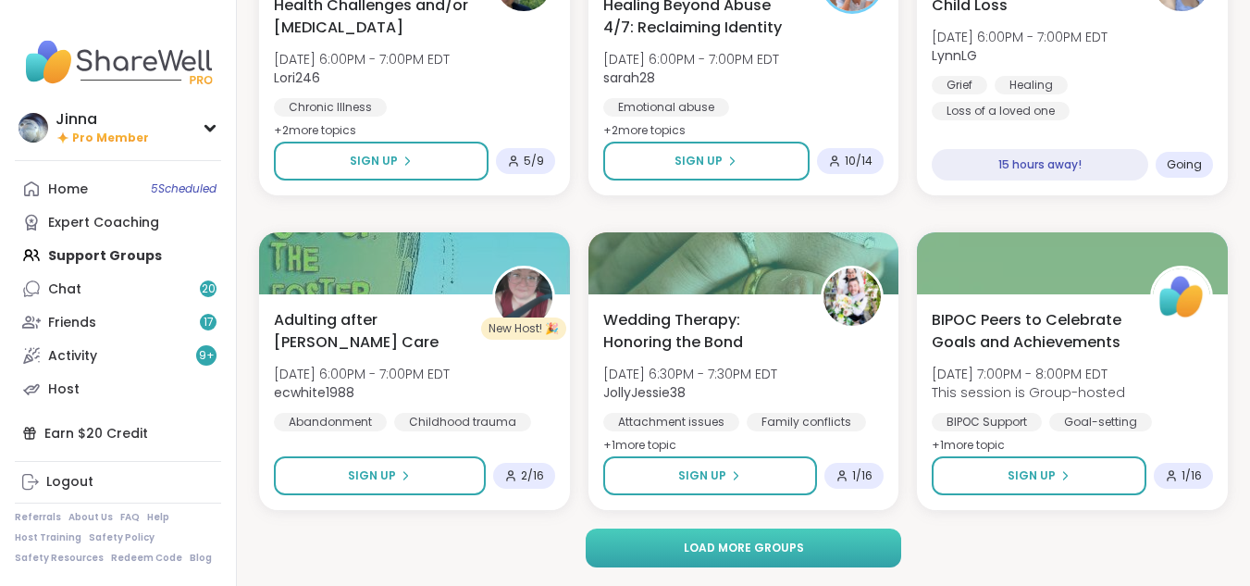
click at [762, 540] on span "Load more groups" at bounding box center [744, 548] width 120 height 17
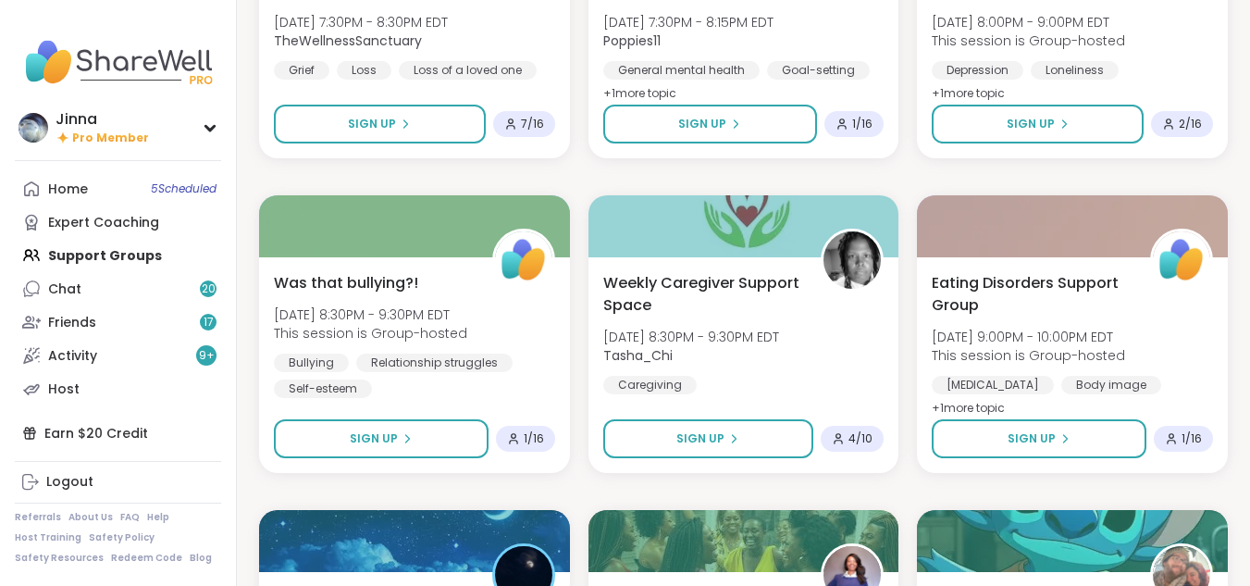
scroll to position [4799, 0]
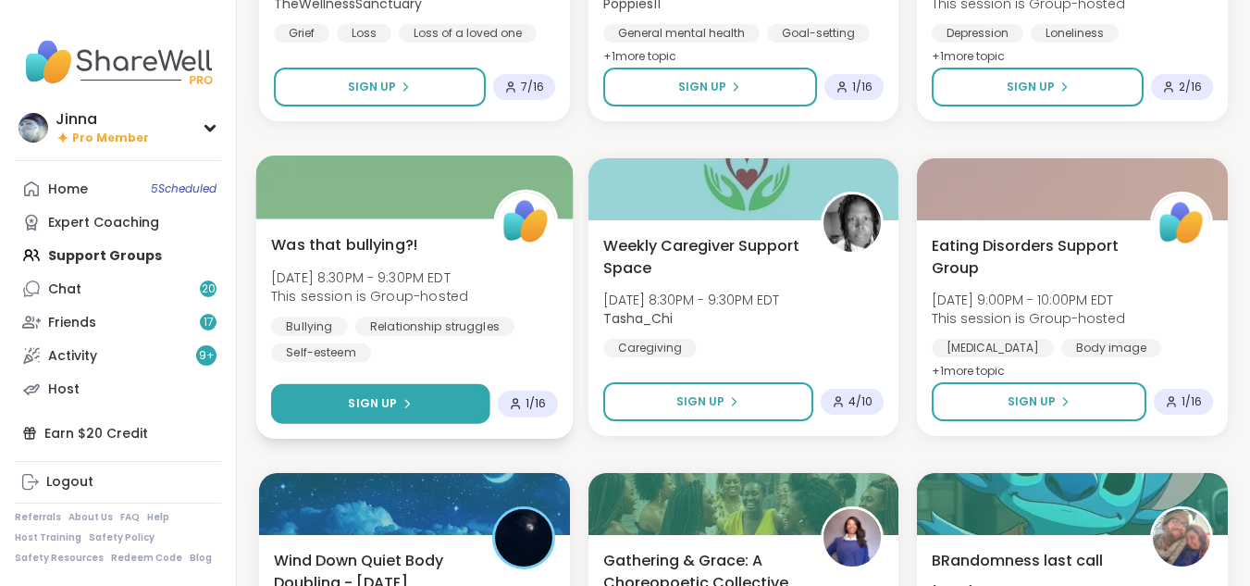
click at [408, 391] on button "Sign Up" at bounding box center [380, 404] width 218 height 40
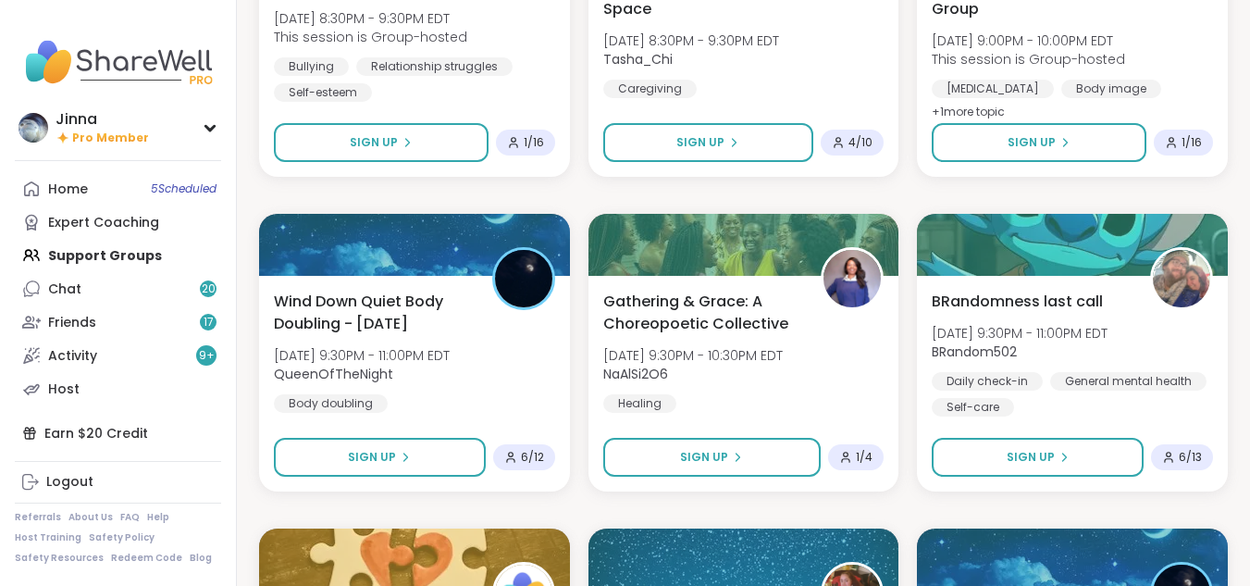
scroll to position [5095, 0]
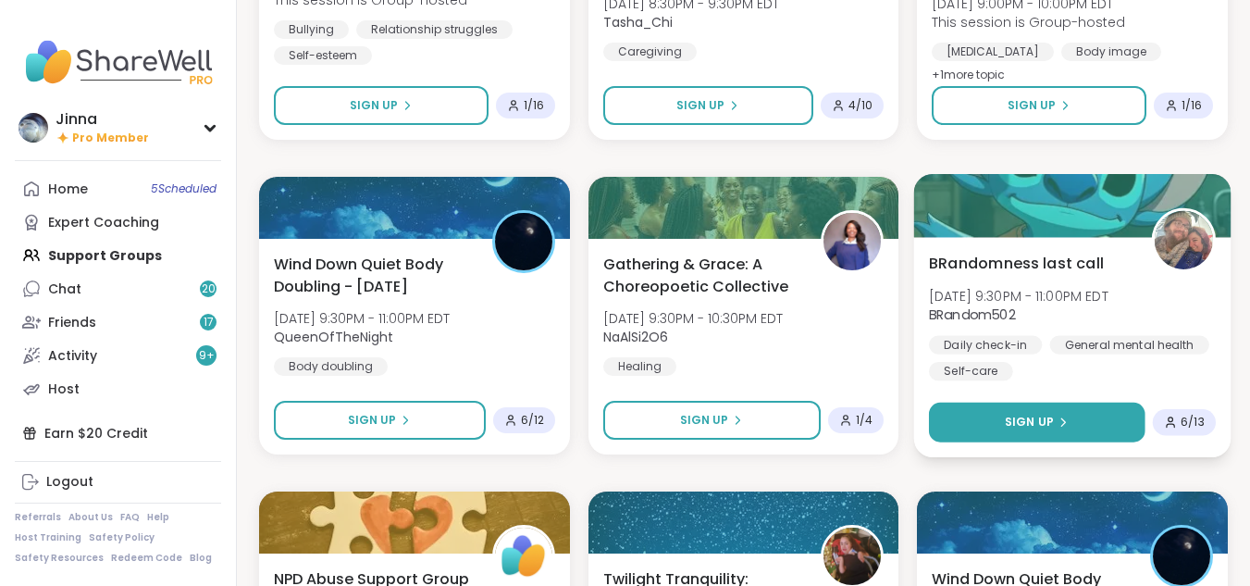
click at [1035, 406] on button "Sign Up" at bounding box center [1037, 423] width 216 height 40
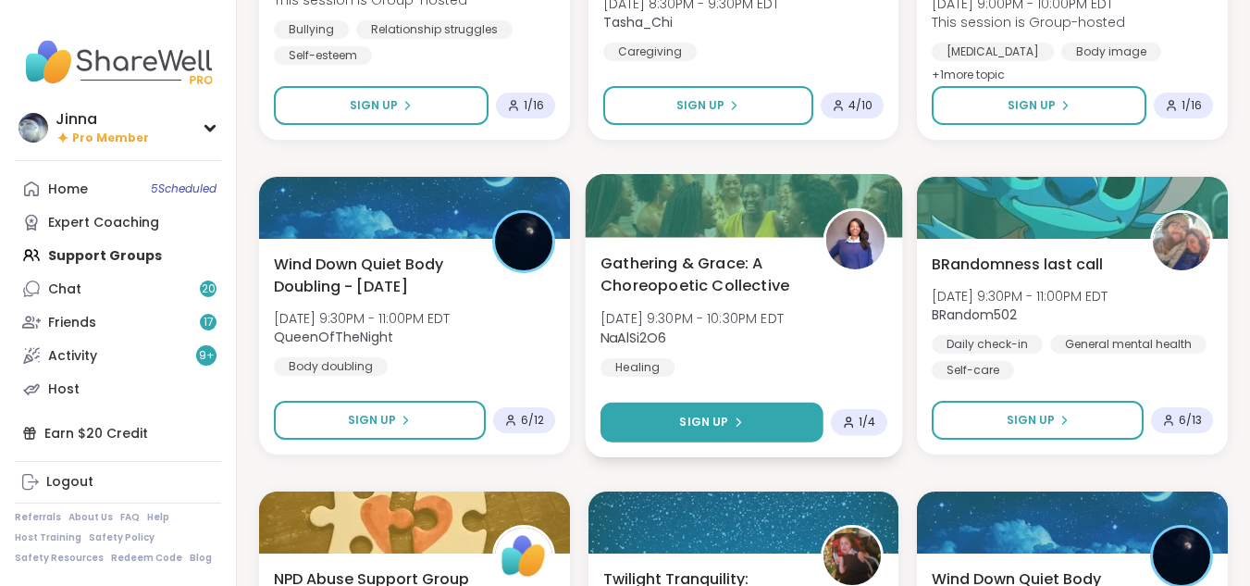
click at [718, 415] on span "Sign Up" at bounding box center [703, 422] width 49 height 17
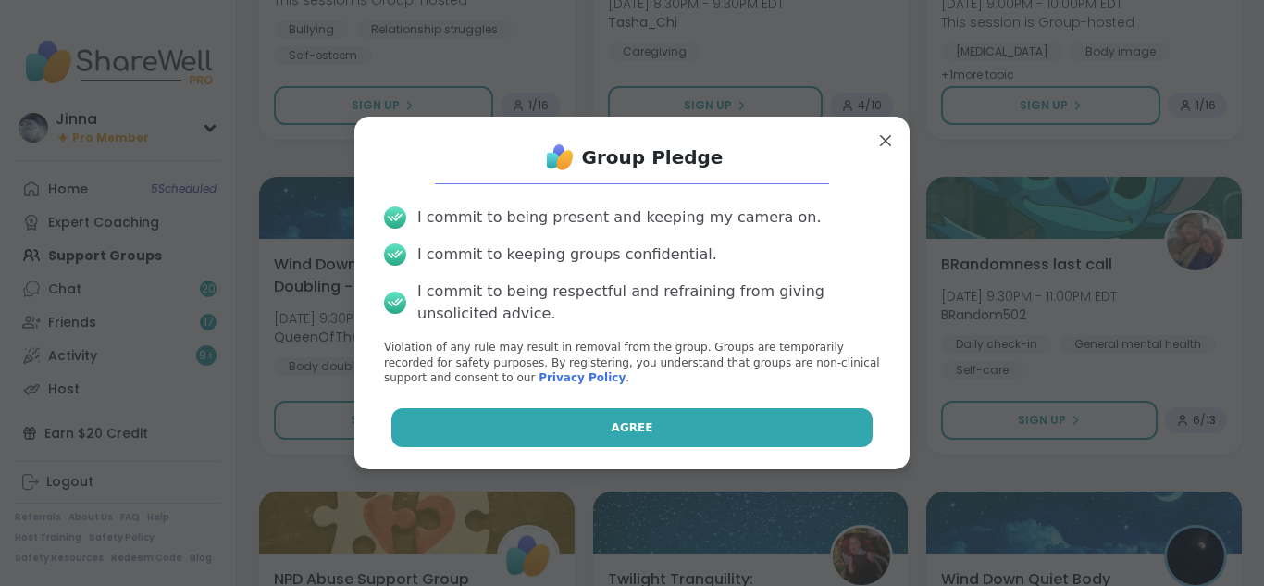
click at [663, 424] on button "Agree" at bounding box center [632, 427] width 482 height 39
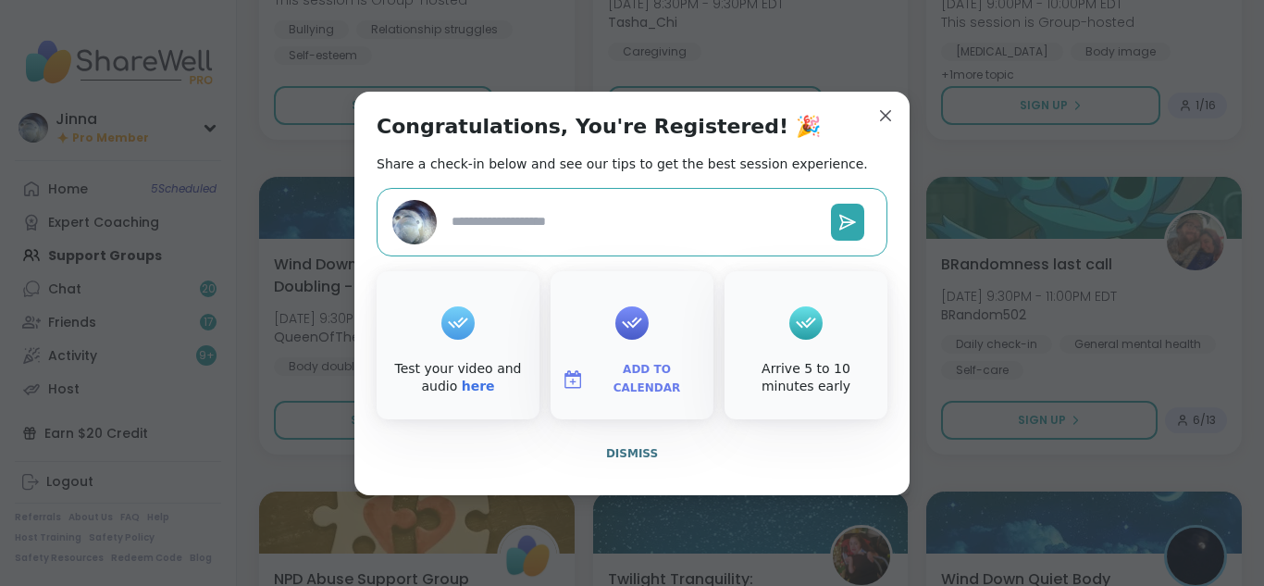
type textarea "*"
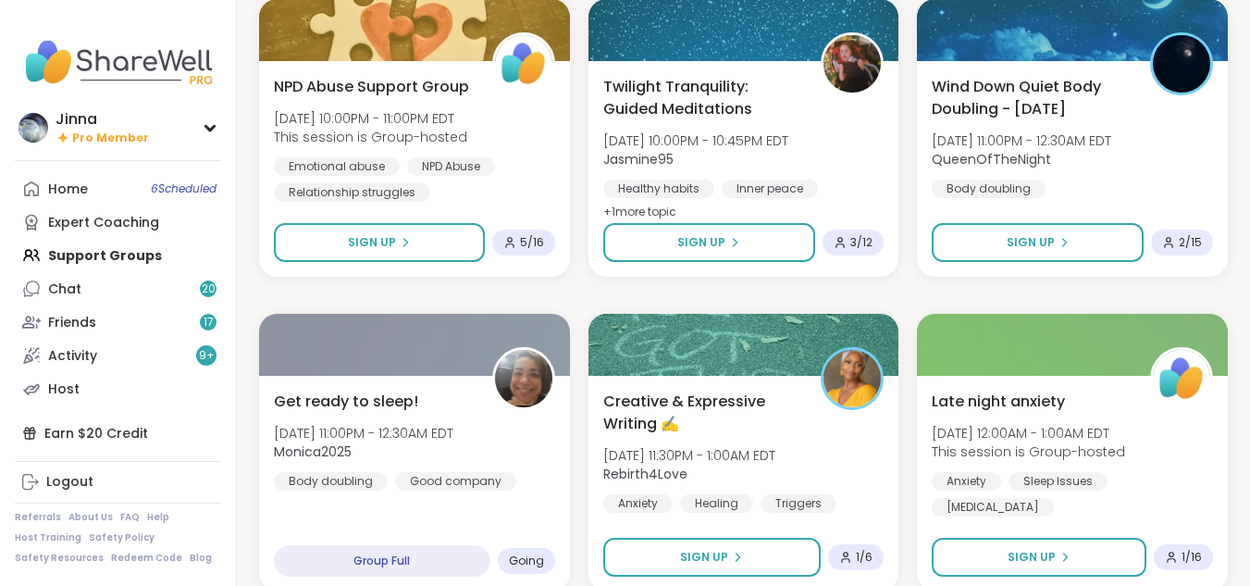
scroll to position [5576, 0]
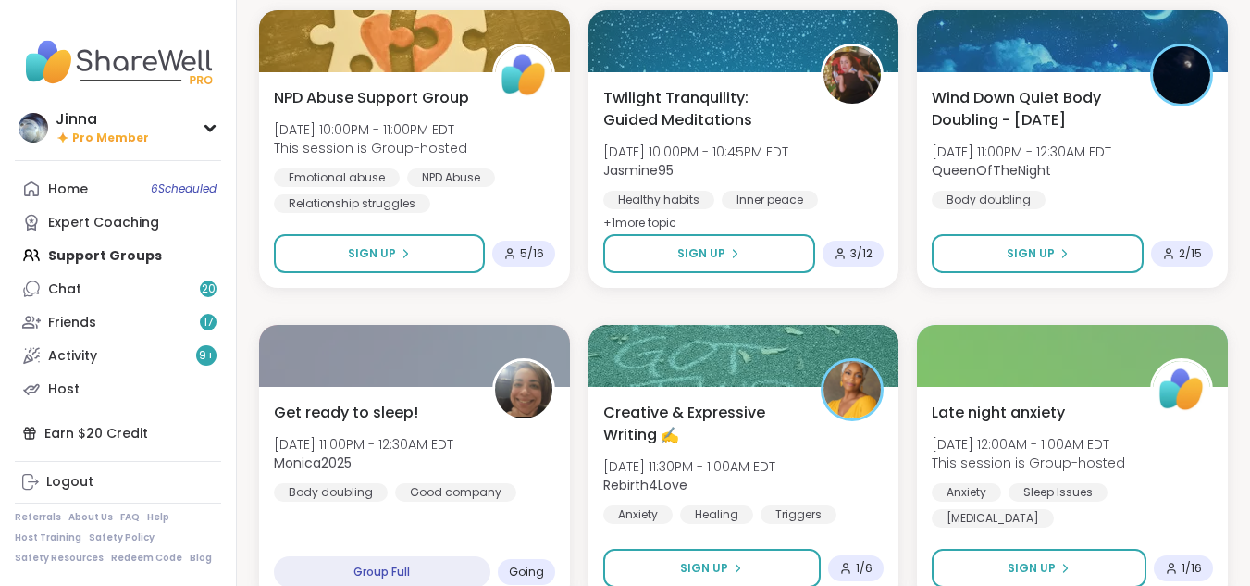
drag, startPoint x: 1254, startPoint y: 7, endPoint x: 900, endPoint y: 134, distance: 375.5
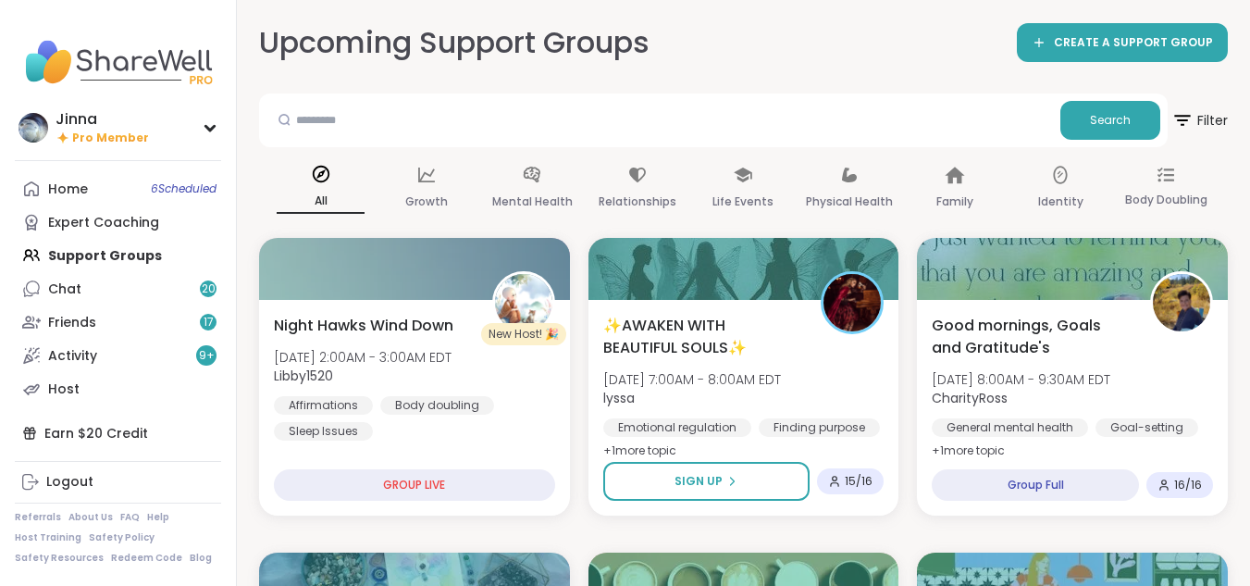
drag, startPoint x: 0, startPoint y: 0, endPoint x: 129, endPoint y: 250, distance: 281.0
click at [129, 250] on div "Home 6 Scheduled Expert Coaching Support Groups Chat 20 Friends 17 Activity 9 +…" at bounding box center [118, 288] width 206 height 233
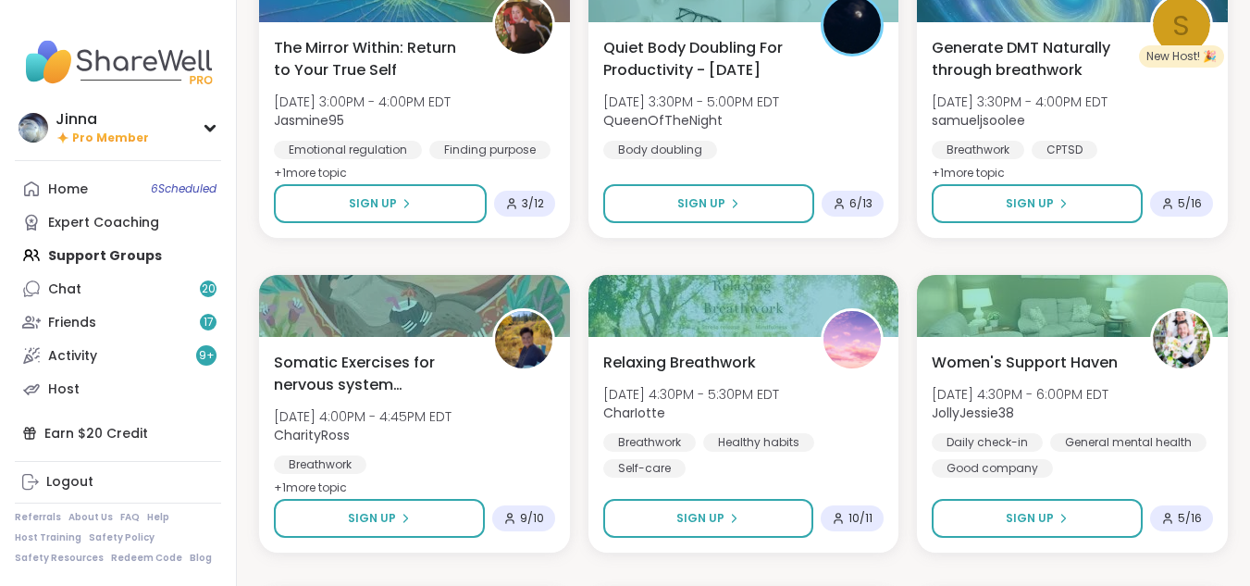
scroll to position [2517, 0]
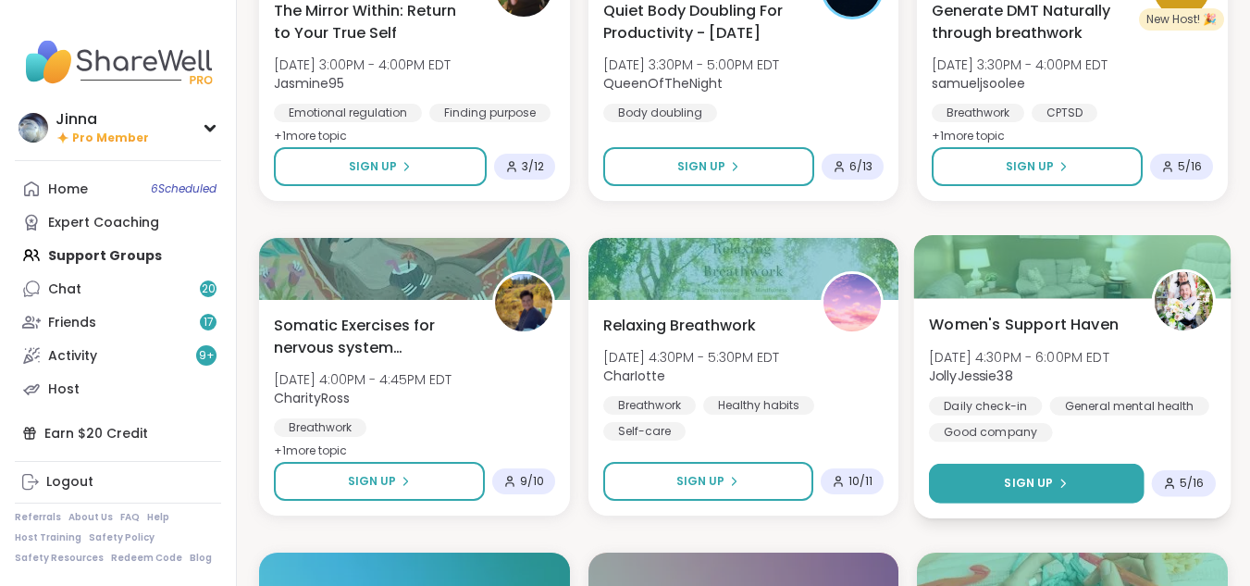
click at [1043, 478] on span "Sign Up" at bounding box center [1029, 483] width 49 height 17
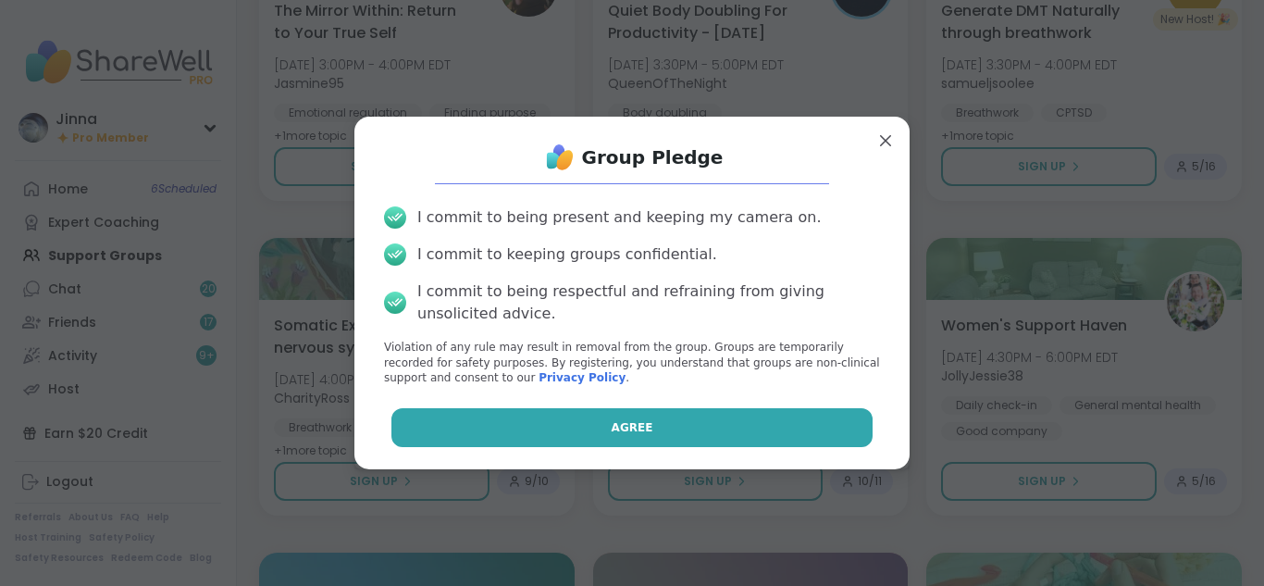
click at [752, 420] on button "Agree" at bounding box center [632, 427] width 482 height 39
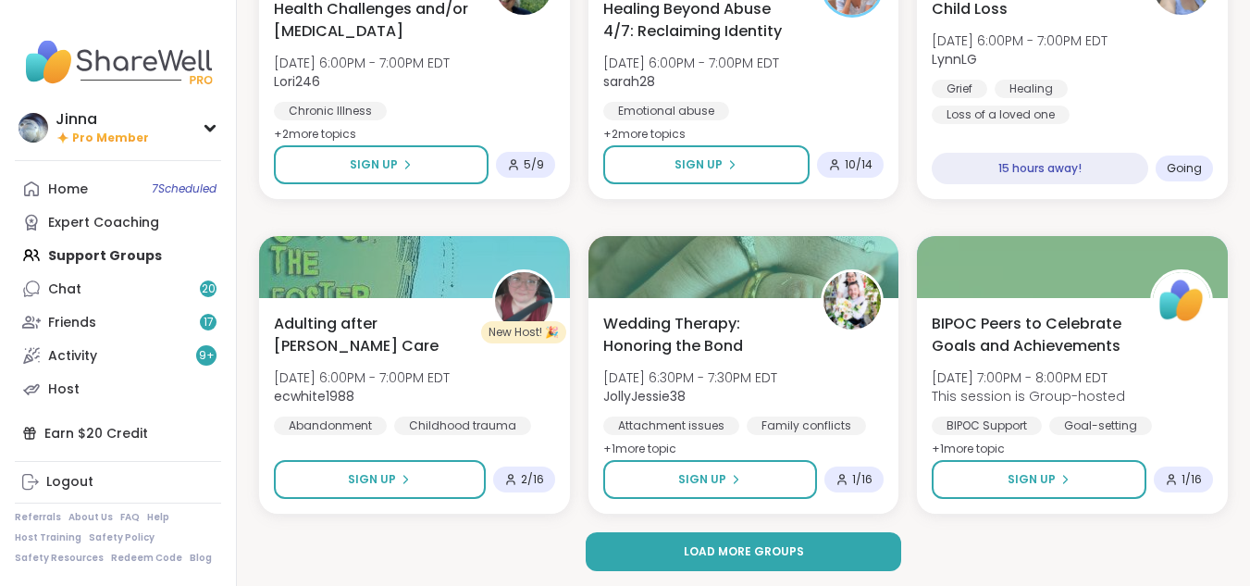
scroll to position [3467, 0]
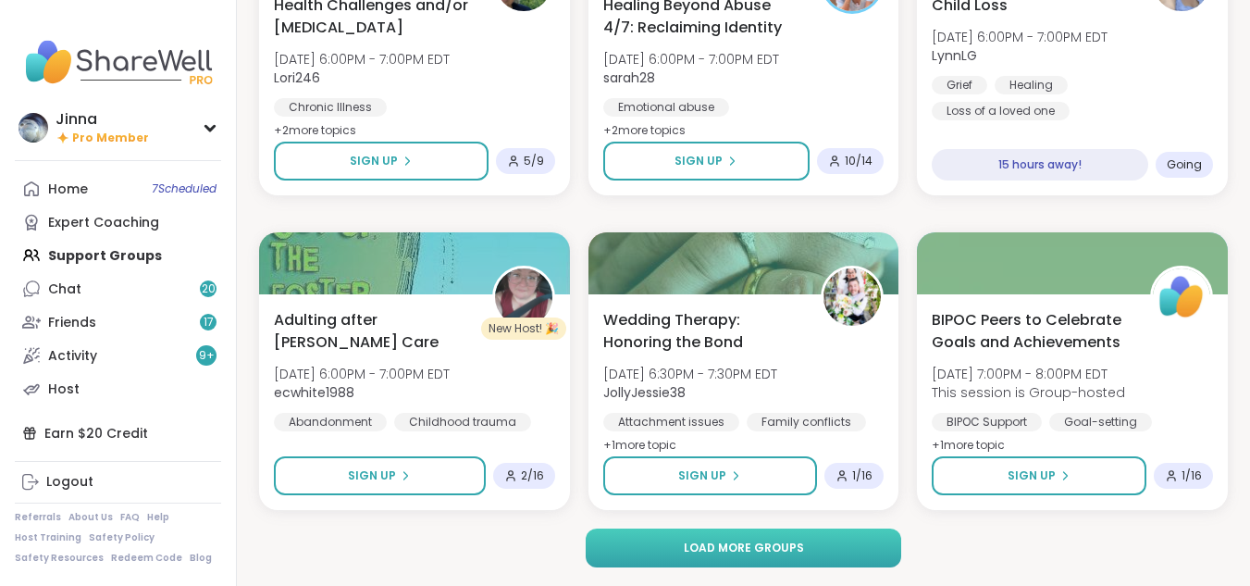
click at [809, 542] on button "Load more groups" at bounding box center [744, 547] width 316 height 39
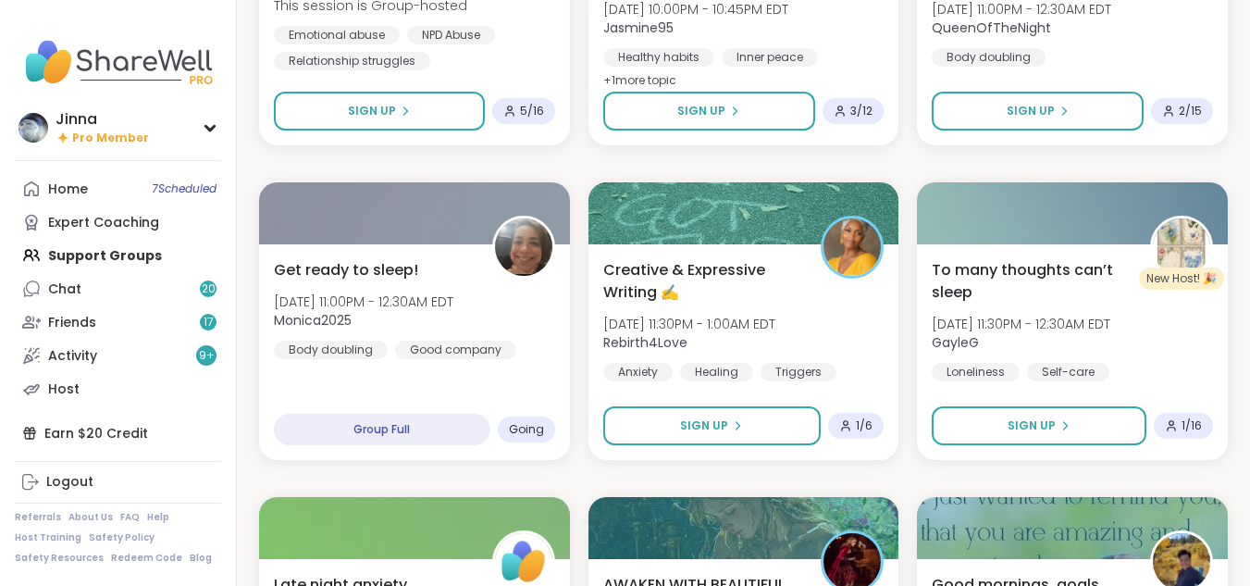
scroll to position [5724, 0]
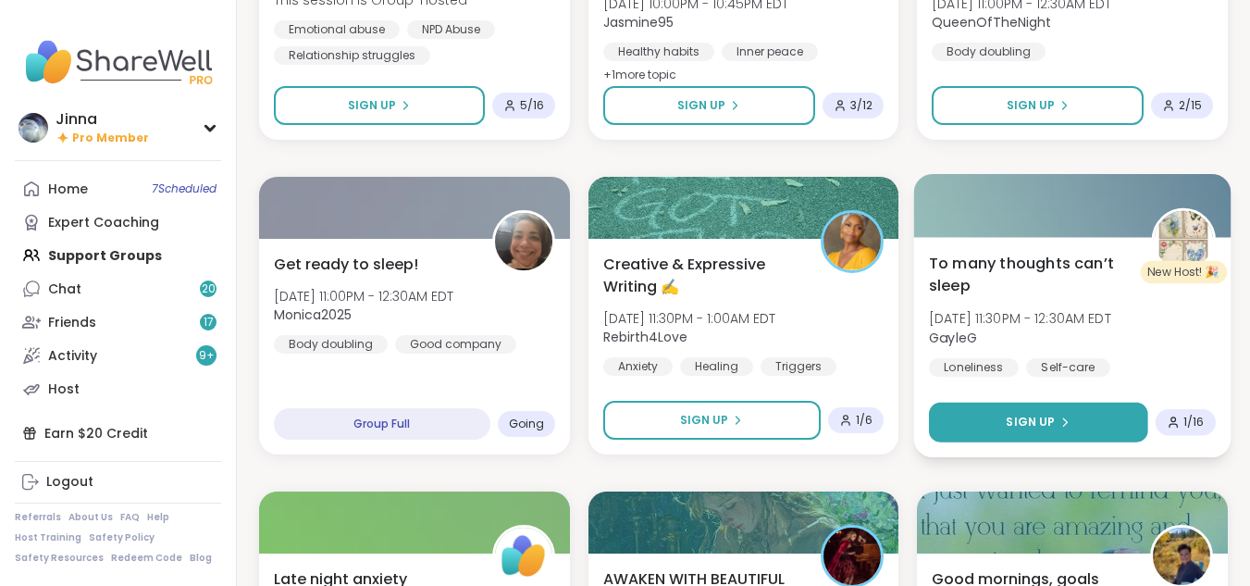
click at [1050, 413] on button "Sign Up" at bounding box center [1038, 423] width 218 height 40
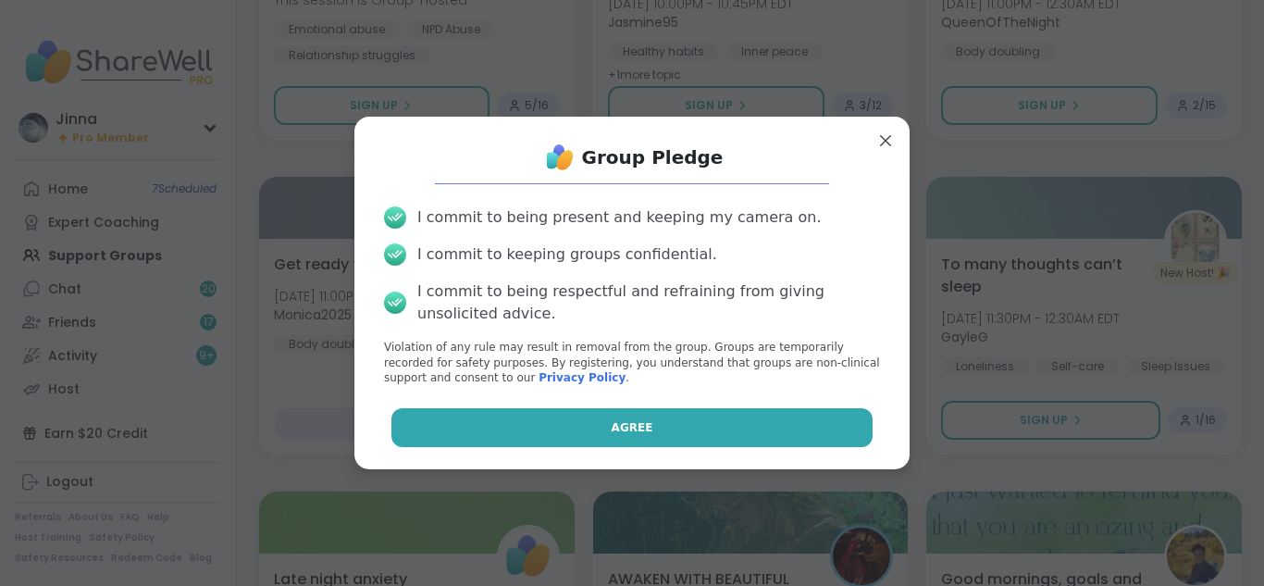
click at [762, 417] on button "Agree" at bounding box center [632, 427] width 482 height 39
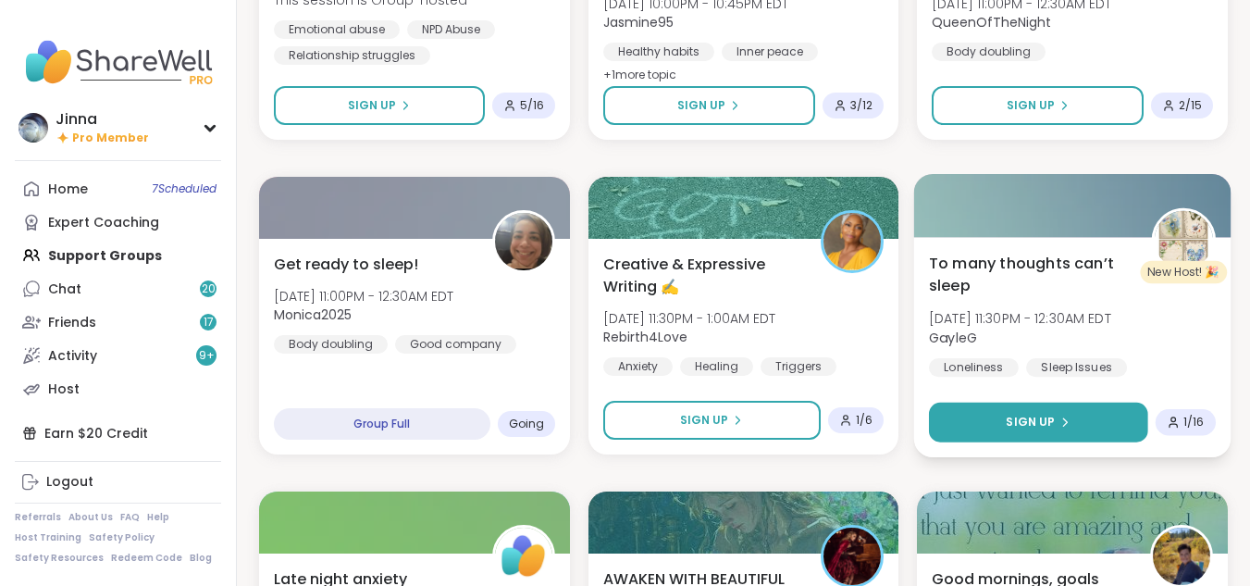
click at [1038, 415] on span "Sign Up" at bounding box center [1031, 422] width 49 height 17
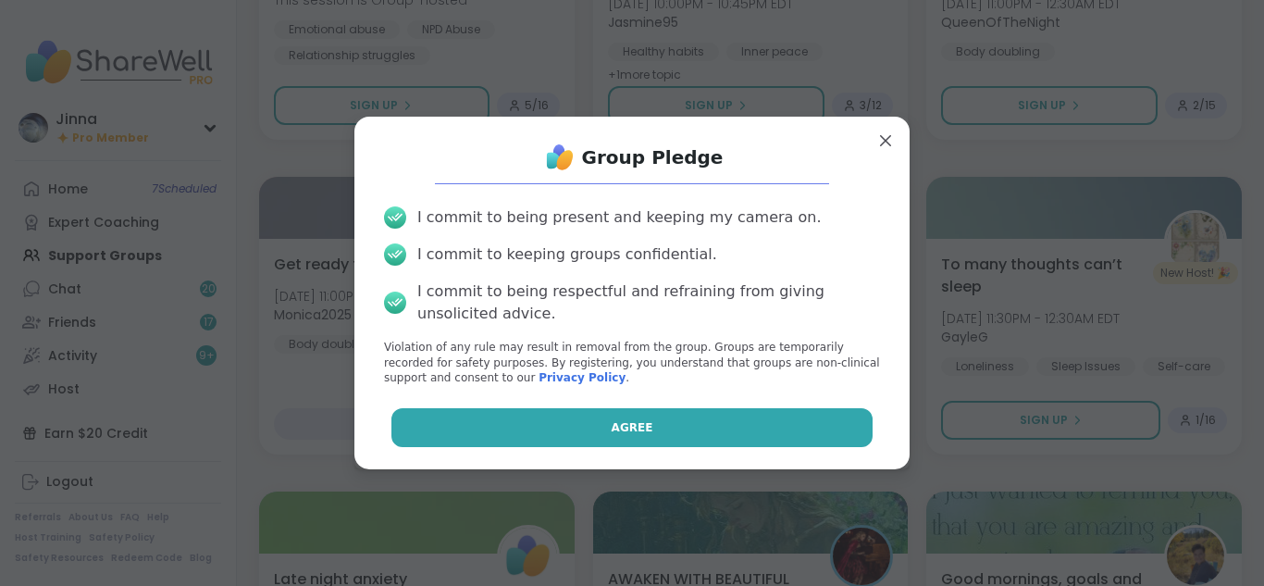
click at [793, 419] on button "Agree" at bounding box center [632, 427] width 482 height 39
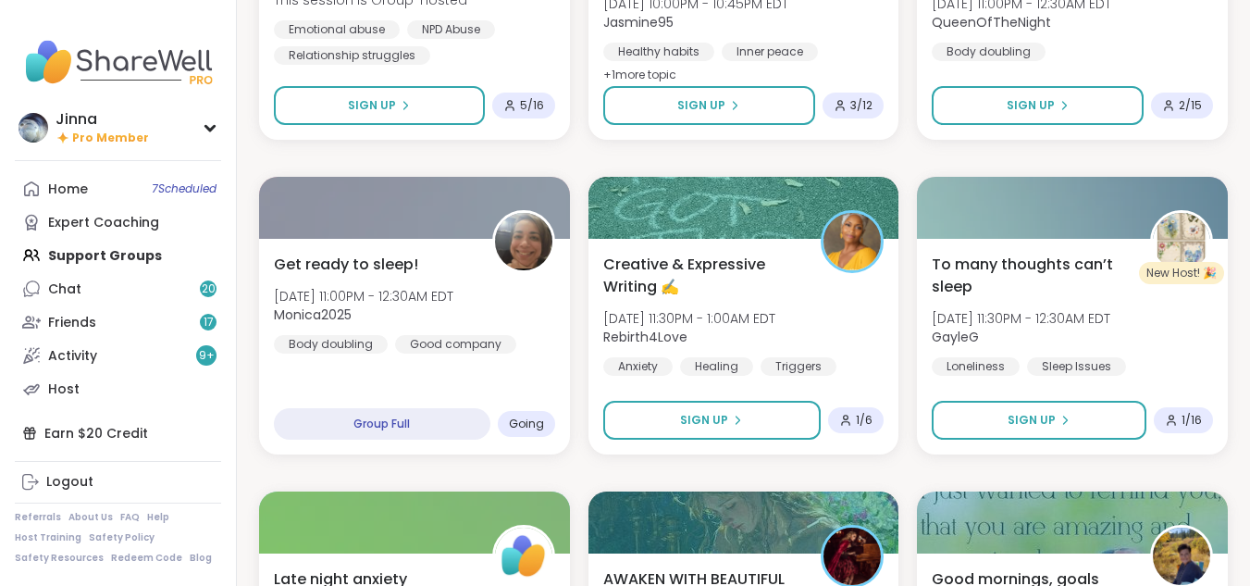
click at [125, 250] on div "Home 7 Scheduled Expert Coaching Support Groups Chat 20 Friends 17 Activity 9 +…" at bounding box center [118, 288] width 206 height 233
click at [134, 254] on div "Home 7 Scheduled Expert Coaching Support Groups Chat 20 Friends 17 Activity 9 +…" at bounding box center [118, 288] width 206 height 233
click at [79, 177] on link "Home 7 Scheduled" at bounding box center [118, 188] width 206 height 33
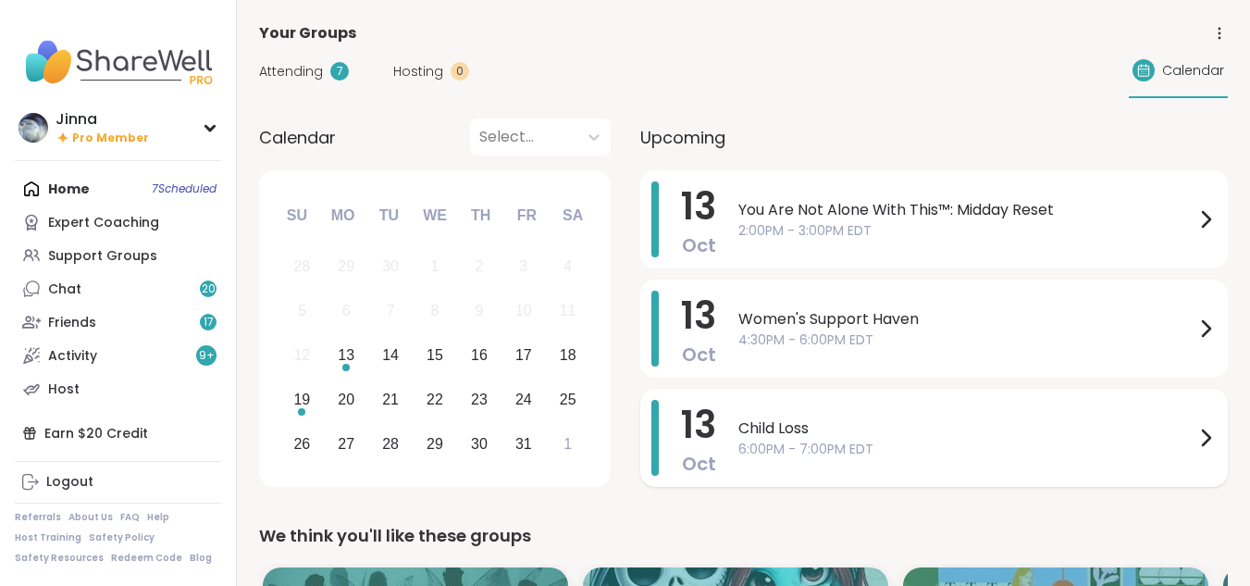
click at [847, 426] on span "Child Loss" at bounding box center [966, 428] width 456 height 22
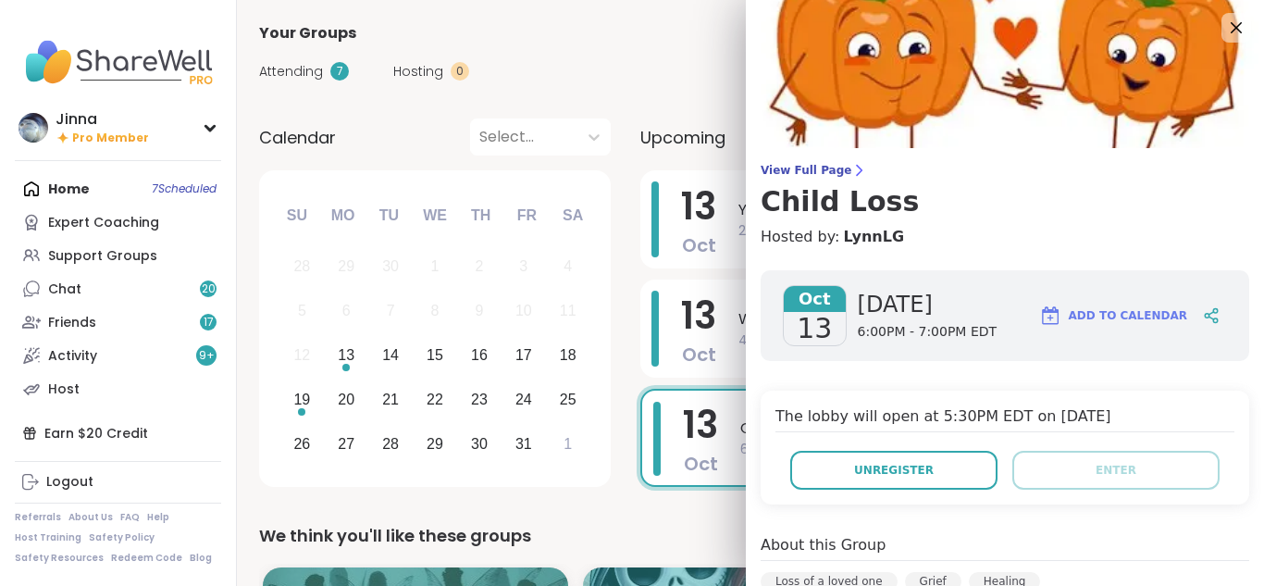
click at [70, 190] on div "Home 7 Scheduled Expert Coaching Support Groups Chat 20 Friends 17 Activity 9 +…" at bounding box center [118, 288] width 206 height 233
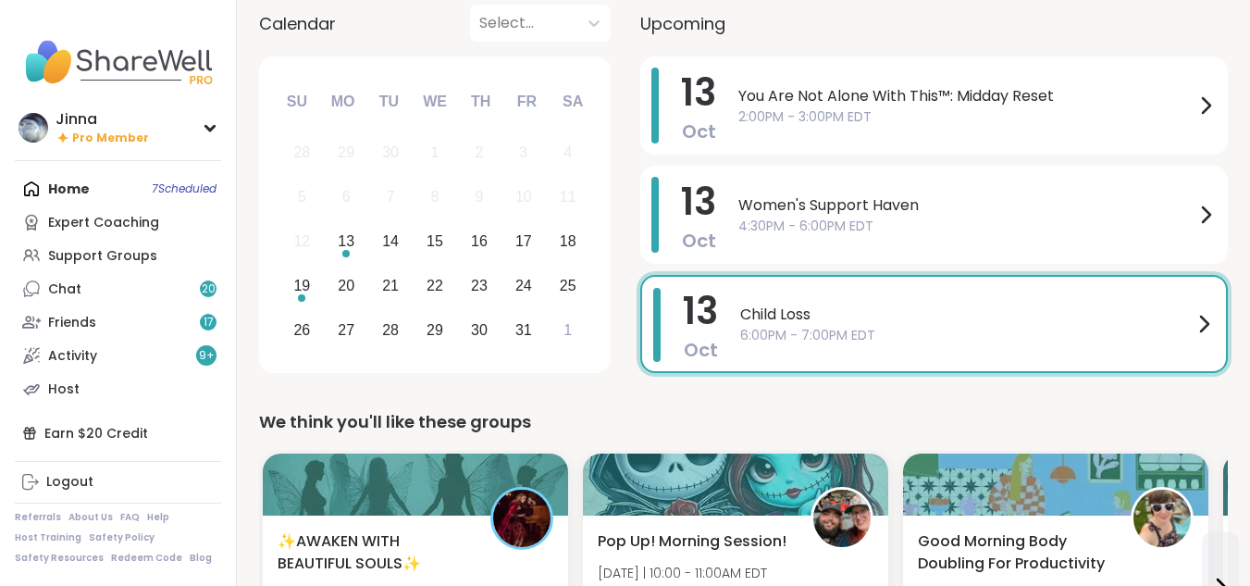
scroll to position [106, 0]
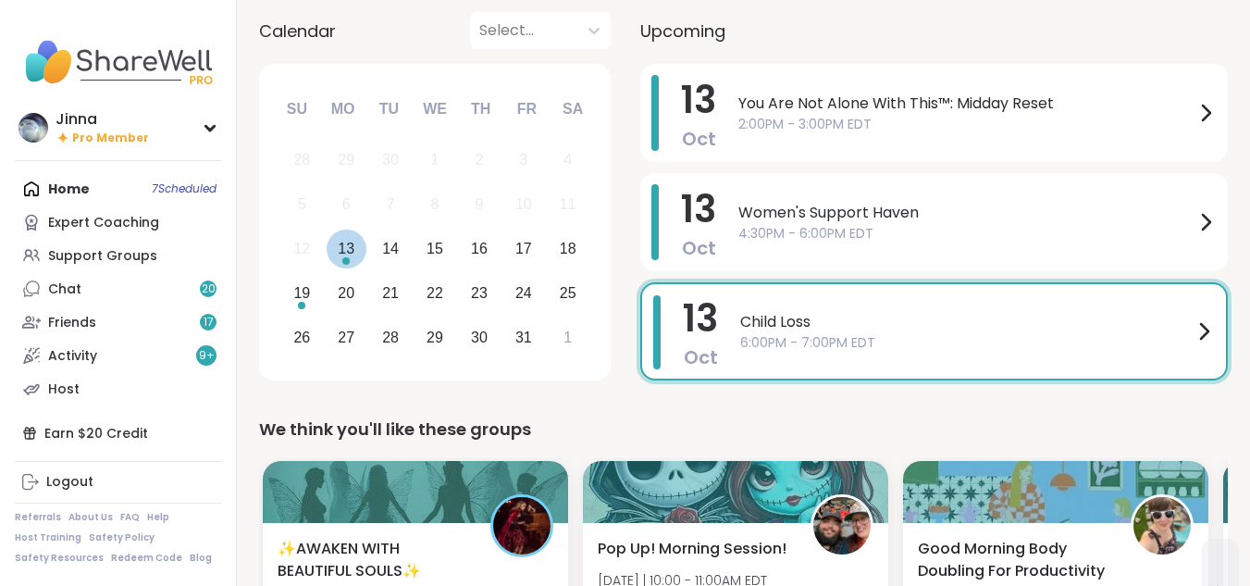
click at [347, 244] on div "13" at bounding box center [346, 248] width 17 height 25
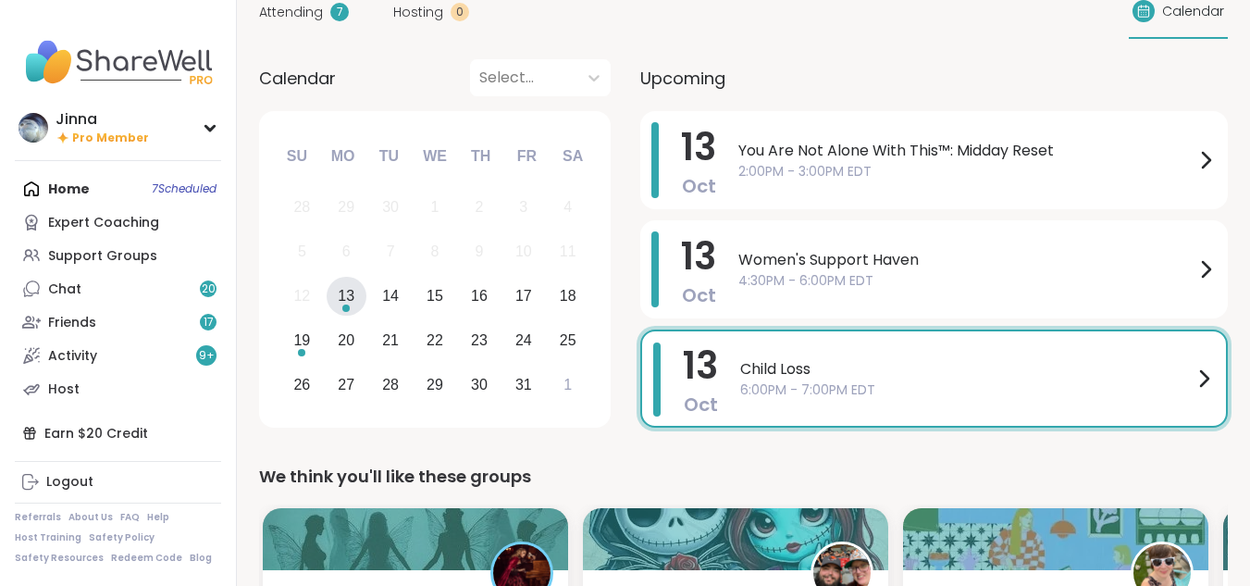
scroll to position [32, 0]
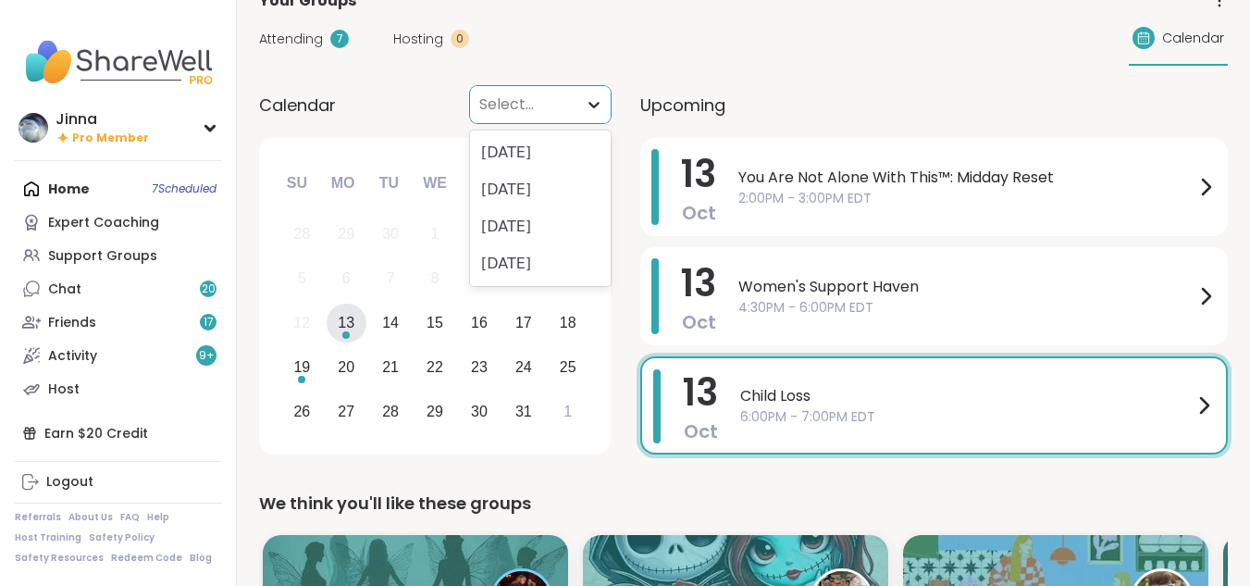
click at [596, 105] on icon at bounding box center [594, 105] width 11 height 6
click at [304, 41] on span "Attending" at bounding box center [291, 39] width 64 height 19
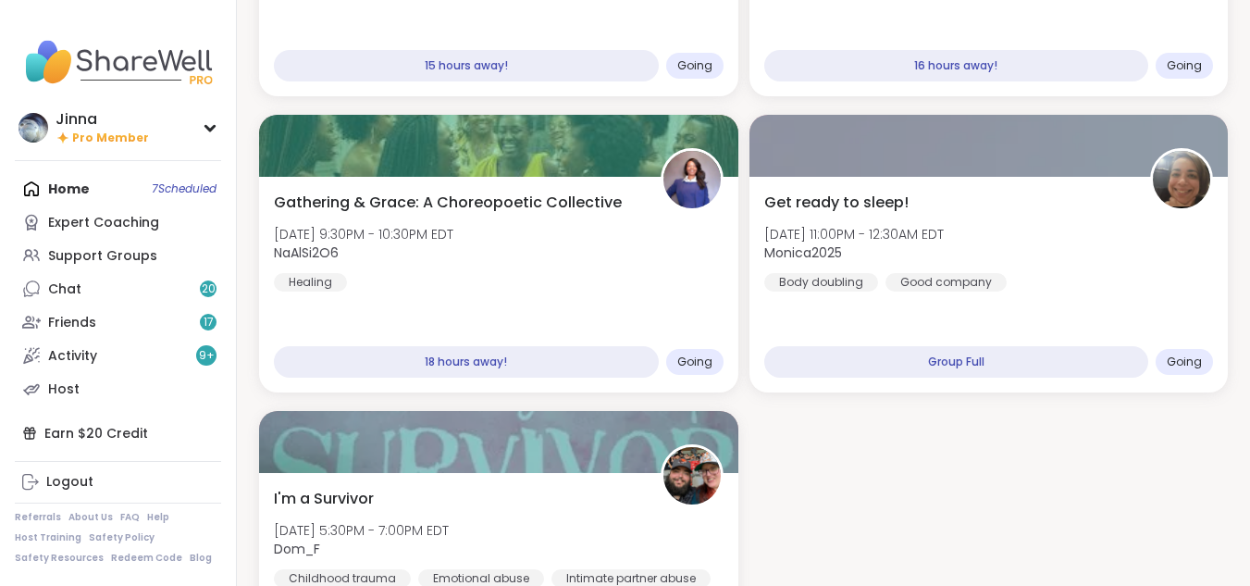
scroll to position [588, 0]
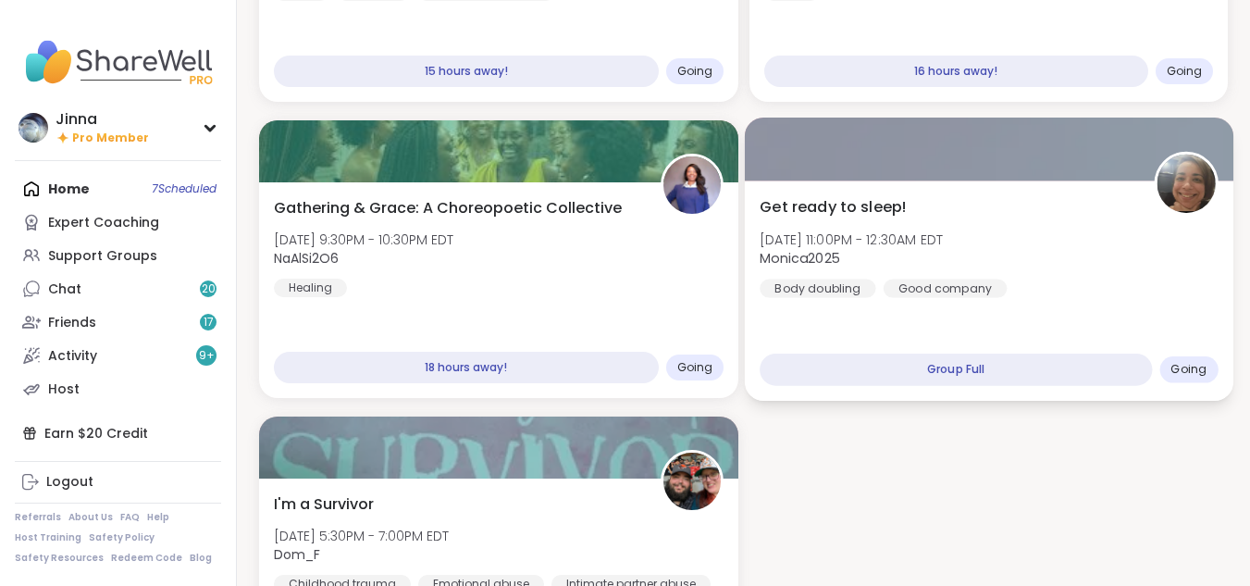
click at [931, 288] on div "Good company" at bounding box center [945, 288] width 124 height 19
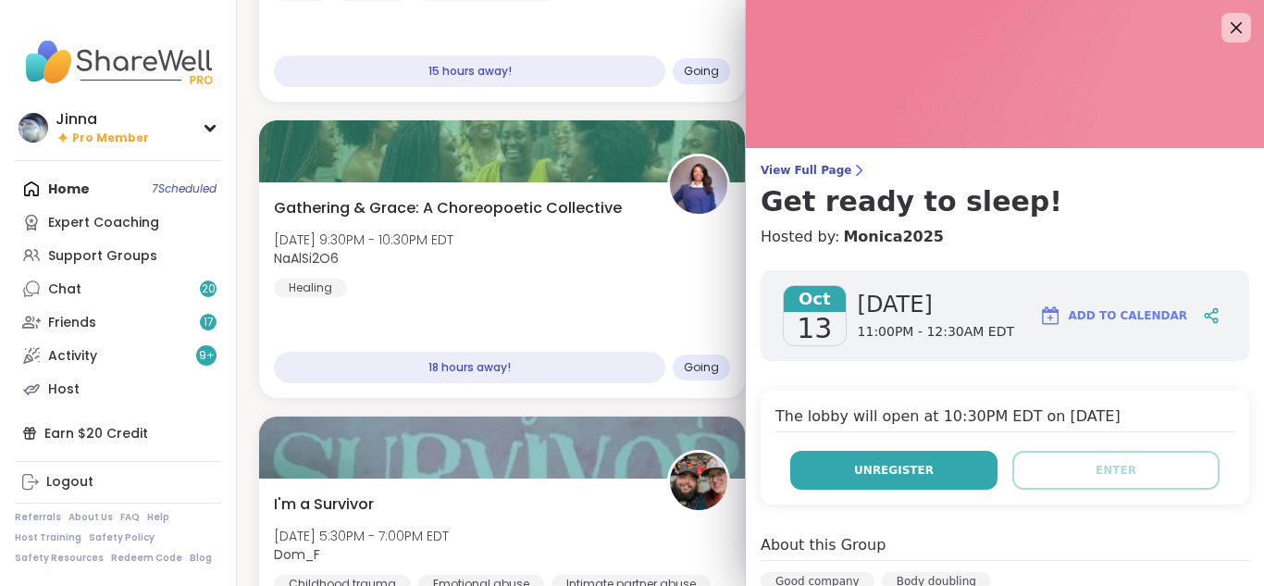
click at [899, 464] on span "Unregister" at bounding box center [894, 470] width 80 height 17
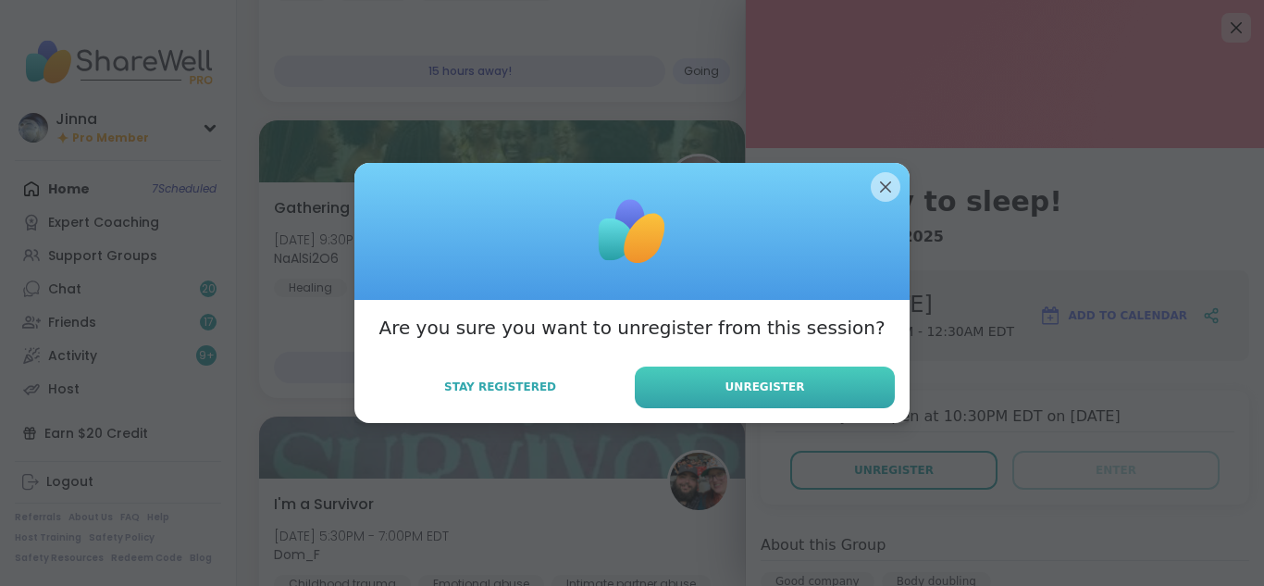
click at [761, 371] on button "Unregister" at bounding box center [765, 387] width 260 height 42
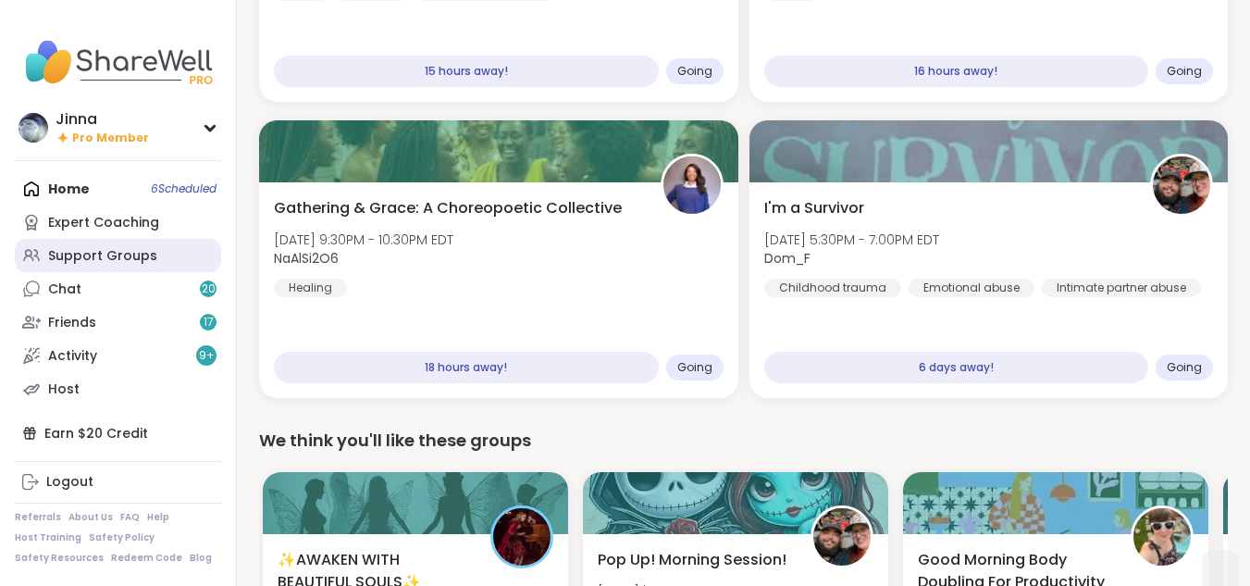
click at [134, 251] on div "Support Groups" at bounding box center [102, 256] width 109 height 19
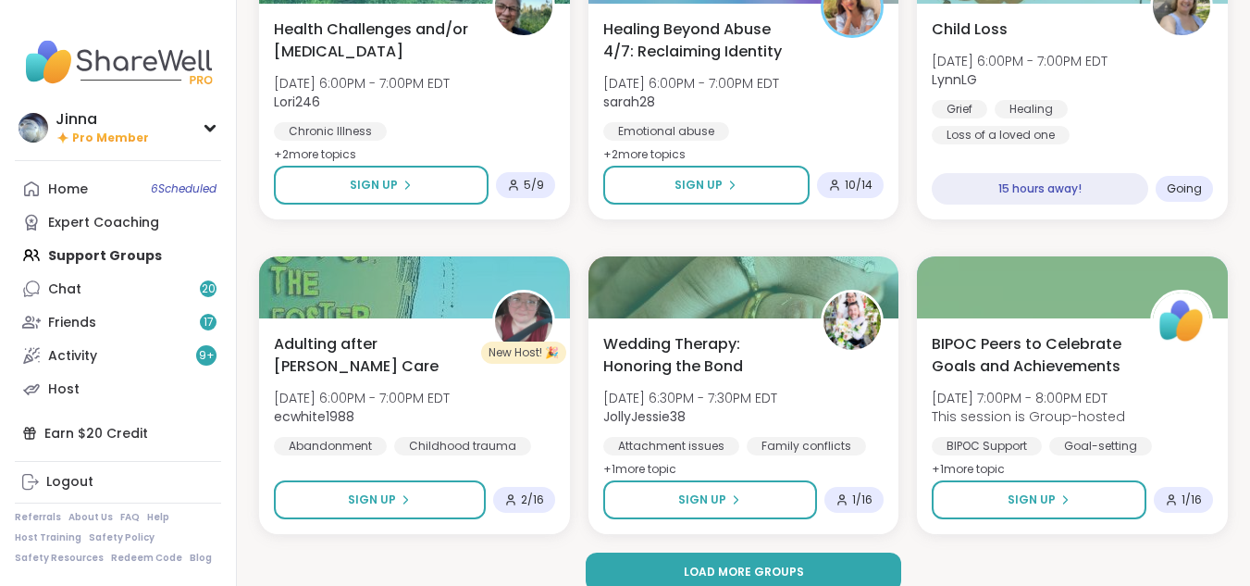
scroll to position [3467, 0]
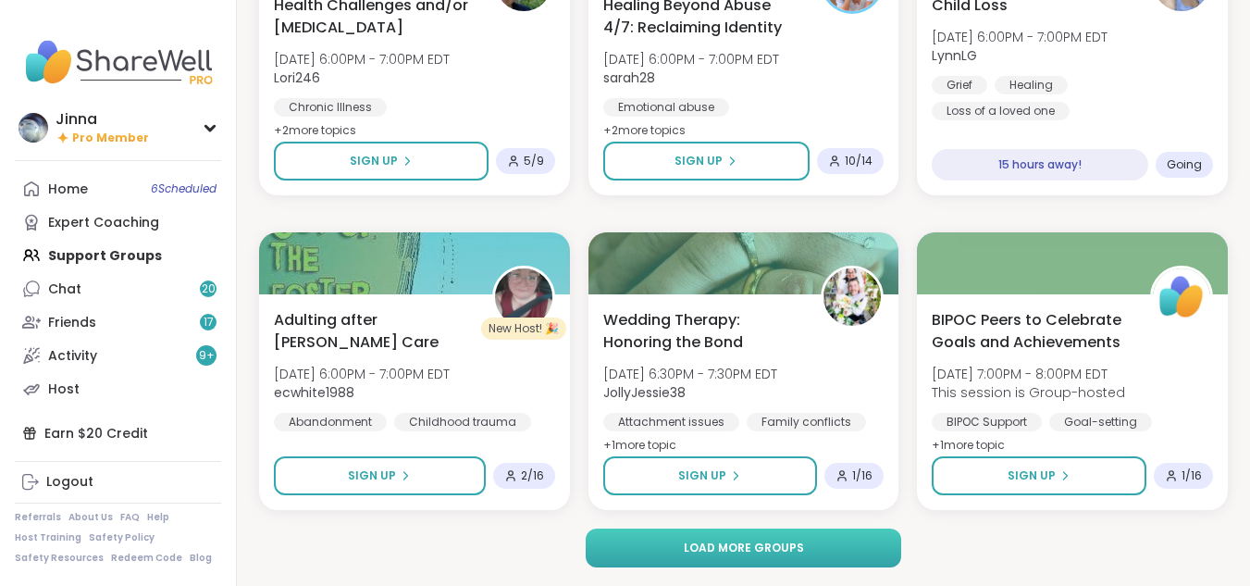
click at [814, 542] on button "Load more groups" at bounding box center [744, 547] width 316 height 39
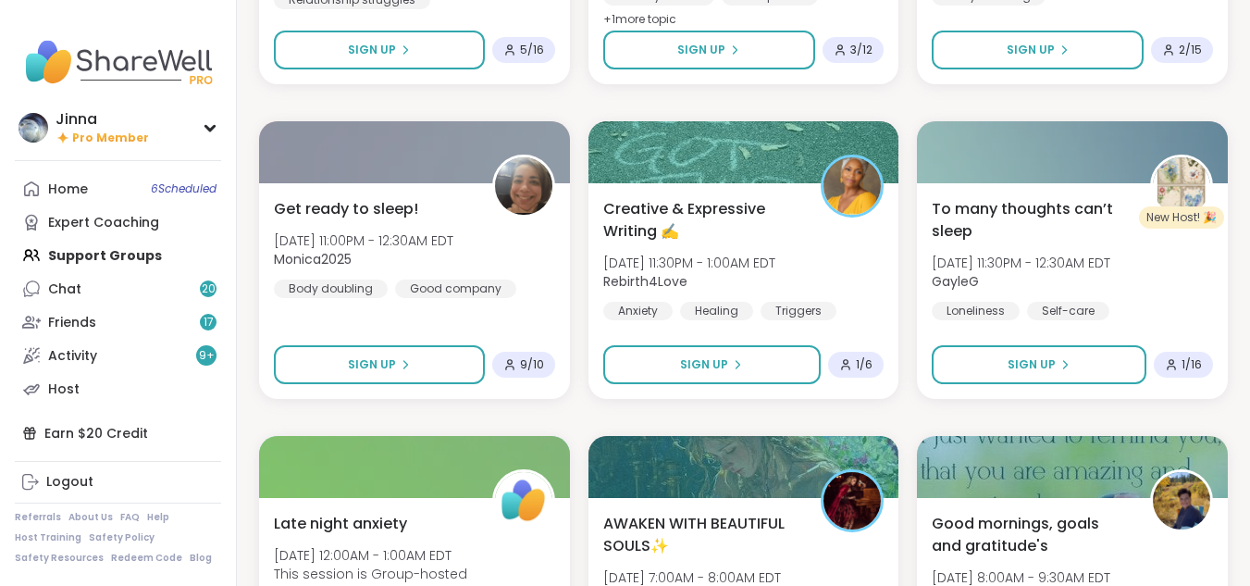
scroll to position [5798, 0]
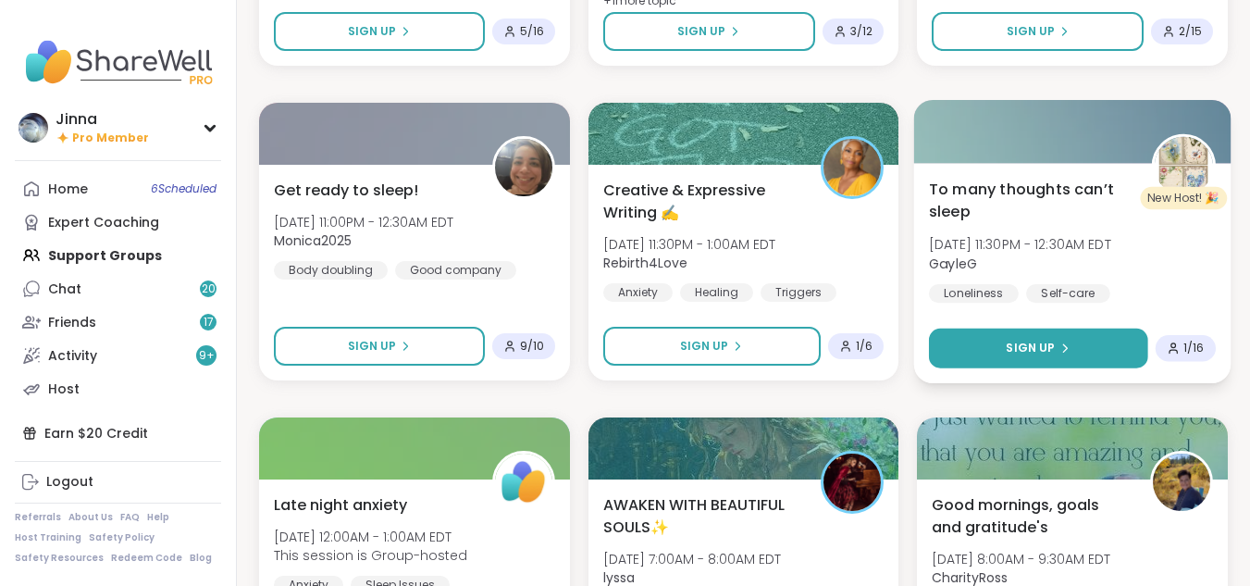
click at [1041, 341] on span "Sign Up" at bounding box center [1031, 348] width 49 height 17
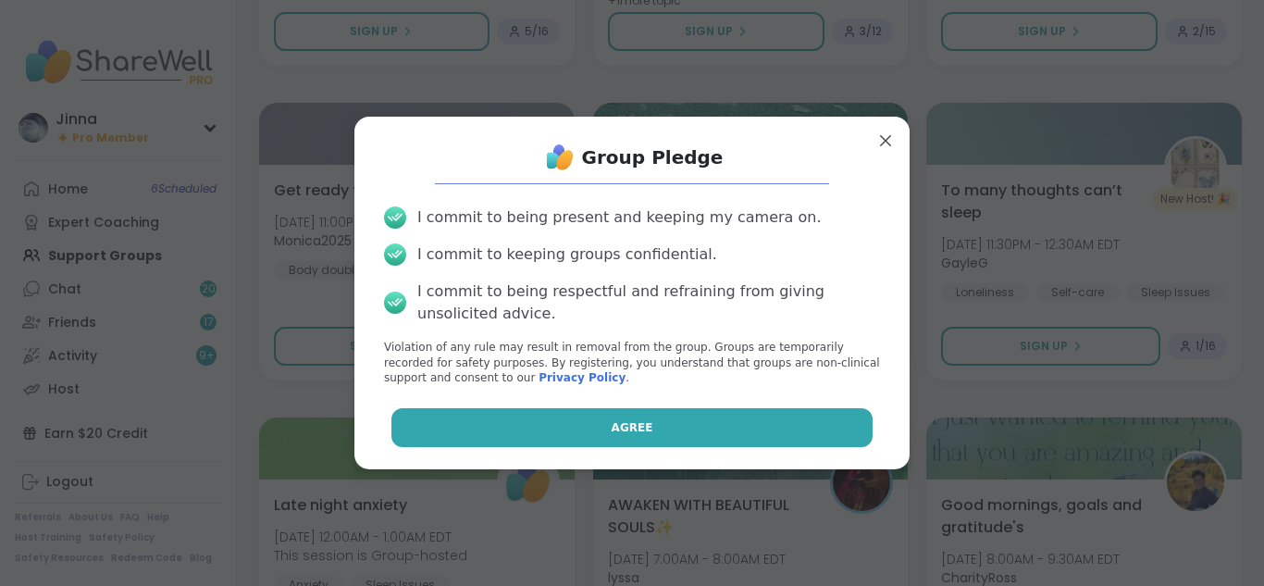
click at [754, 426] on button "Agree" at bounding box center [632, 427] width 482 height 39
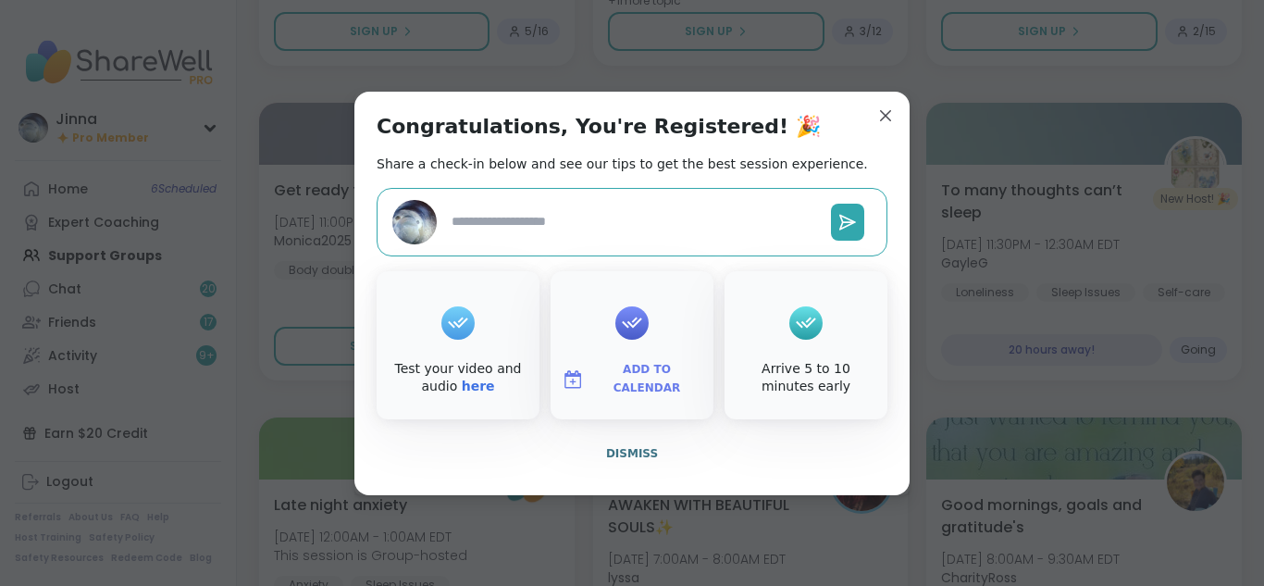
type textarea "*"
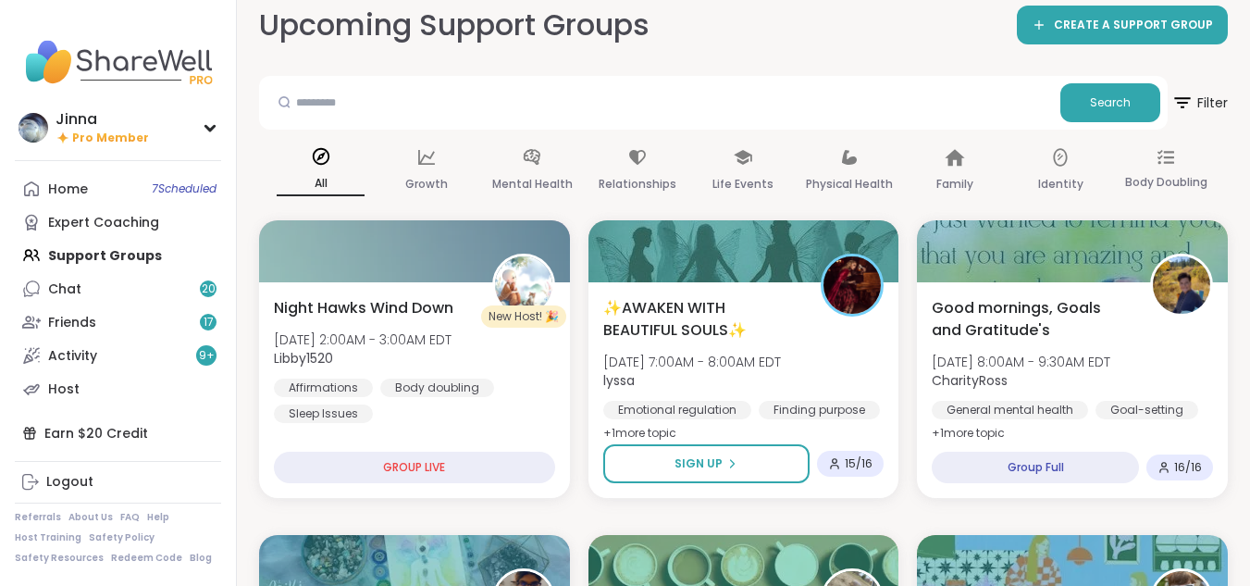
scroll to position [0, 0]
